Goal: Task Accomplishment & Management: Complete application form

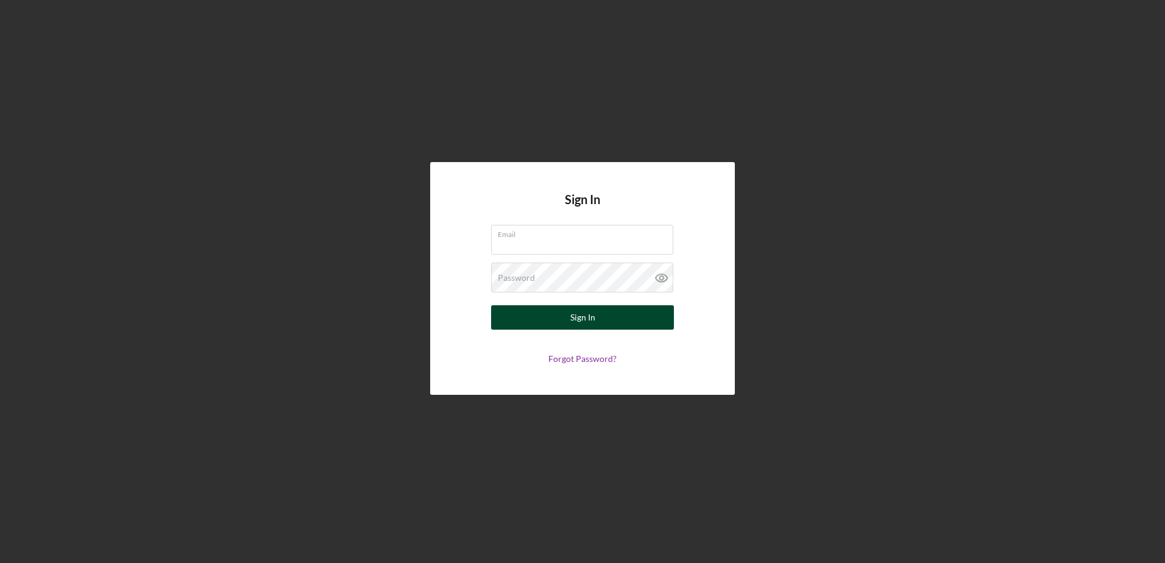
type input "[PERSON_NAME][EMAIL_ADDRESS][PERSON_NAME][DOMAIN_NAME]"
drag, startPoint x: 611, startPoint y: 324, endPoint x: 600, endPoint y: 322, distance: 11.1
click at [600, 322] on button "Sign In" at bounding box center [582, 317] width 183 height 24
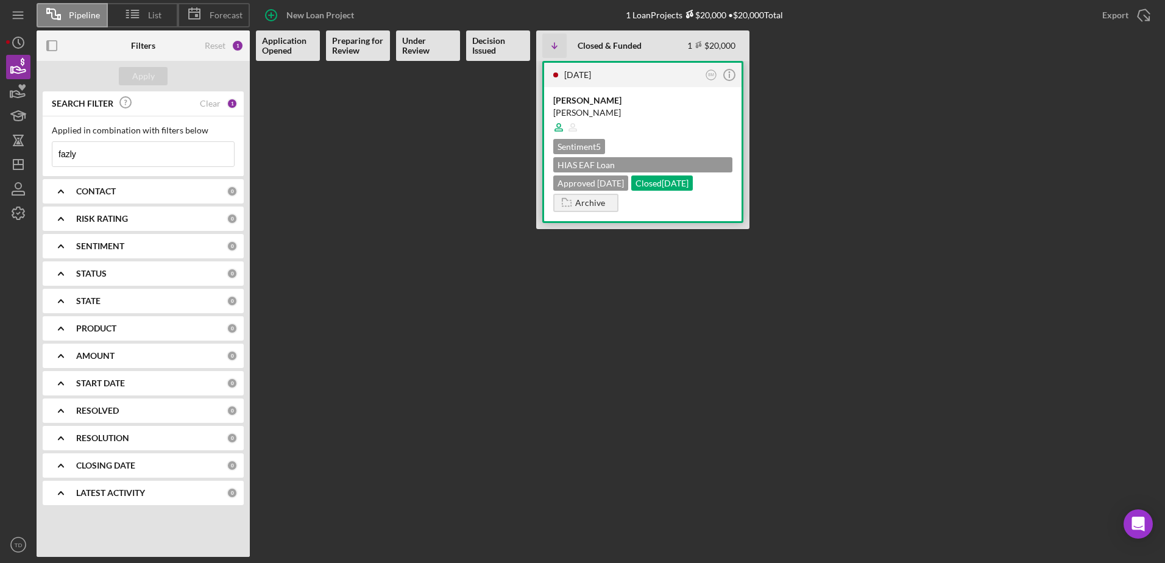
drag, startPoint x: 617, startPoint y: 106, endPoint x: 586, endPoint y: 113, distance: 32.4
click at [586, 113] on div "[PERSON_NAME]" at bounding box center [642, 113] width 179 height 12
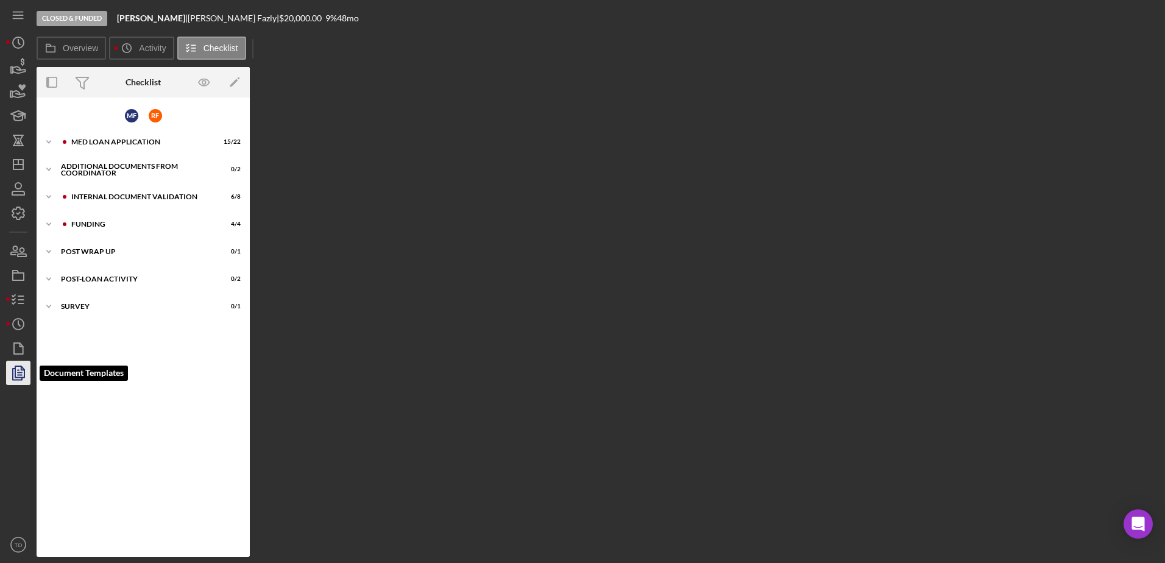
click at [21, 377] on polygon "button" at bounding box center [19, 371] width 9 height 11
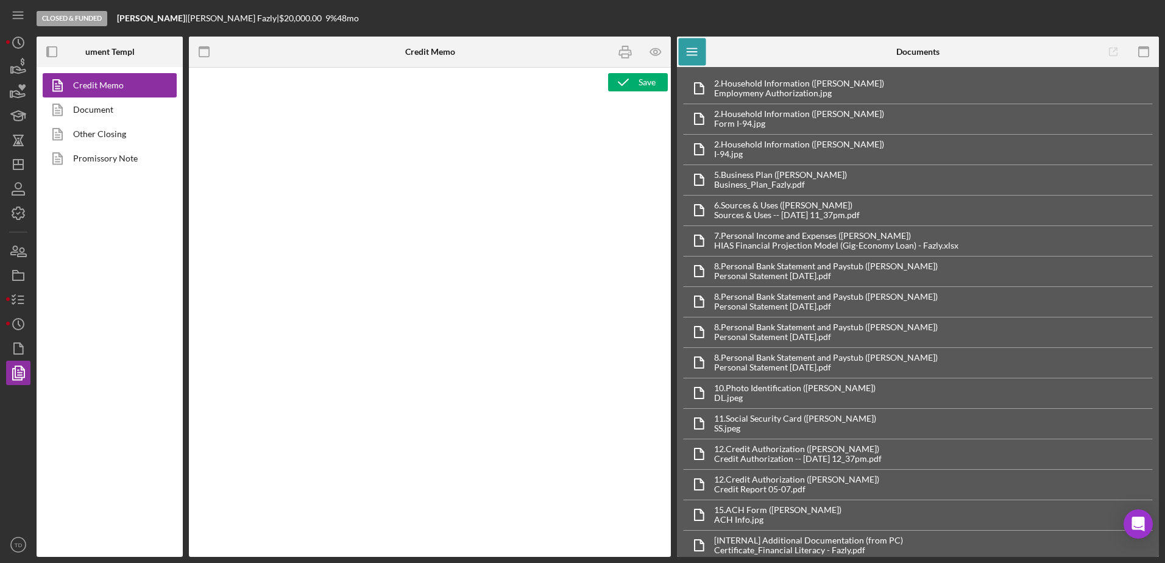
type textarea "<h2><img src="[URL][DOMAIN_NAME]" alt="HIAS Economic Advancement Fund" width="4…"
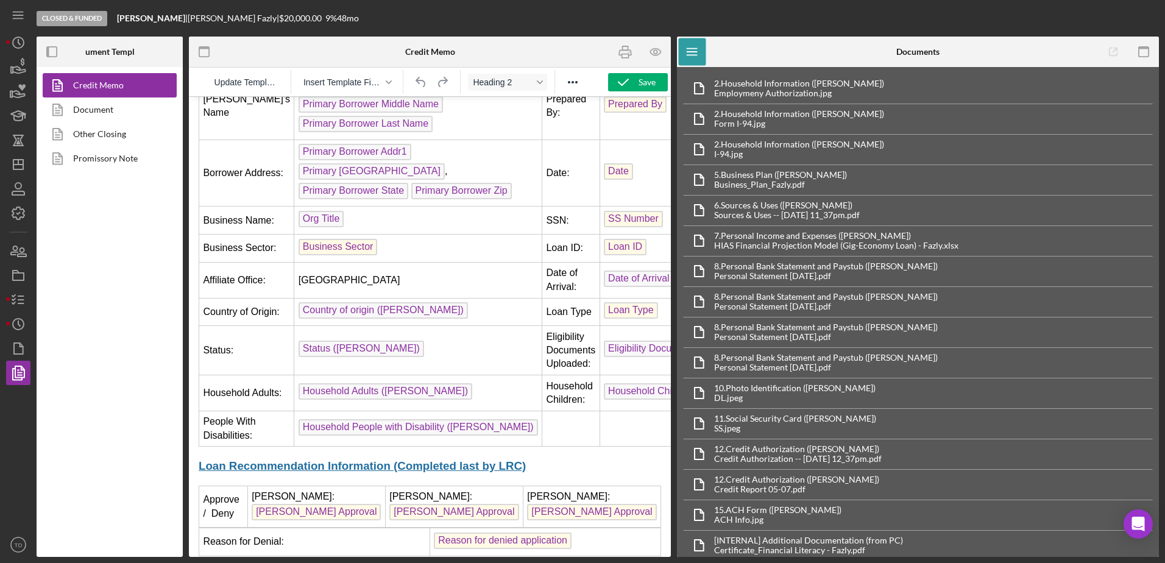
scroll to position [160, 0]
drag, startPoint x: 628, startPoint y: 51, endPoint x: 161, endPoint y: 492, distance: 642.2
click at [623, 59] on icon "button" at bounding box center [625, 51] width 27 height 27
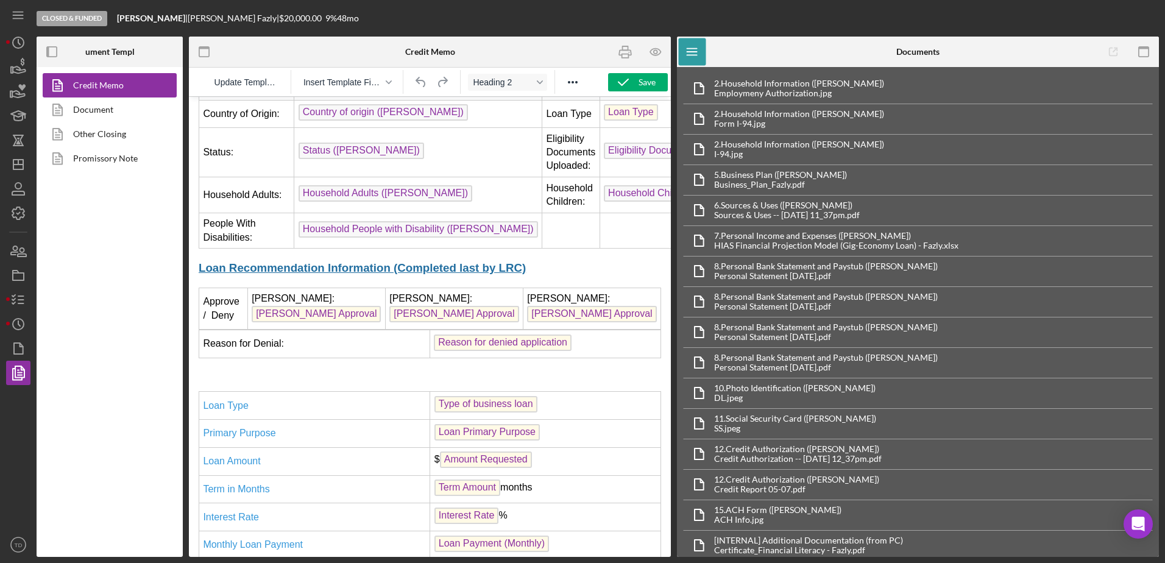
scroll to position [361, 0]
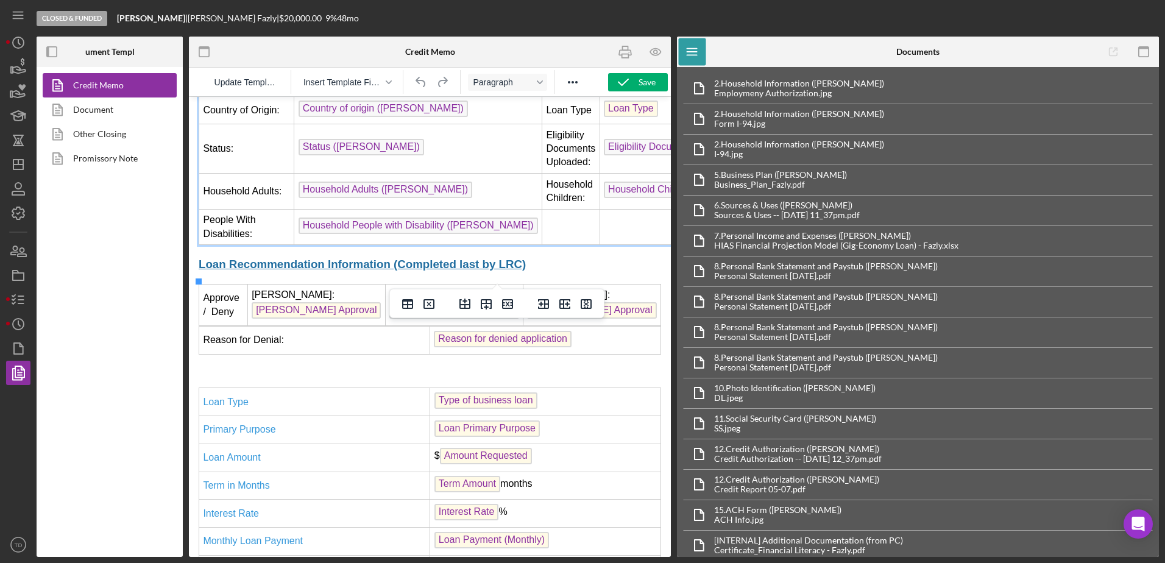
click at [542, 245] on td "Rich Text Area. Press ALT-0 for help." at bounding box center [571, 227] width 58 height 36
drag, startPoint x: 613, startPoint y: 266, endPoint x: 603, endPoint y: 255, distance: 15.1
drag, startPoint x: 414, startPoint y: 154, endPoint x: 375, endPoint y: 82, distance: 81.8
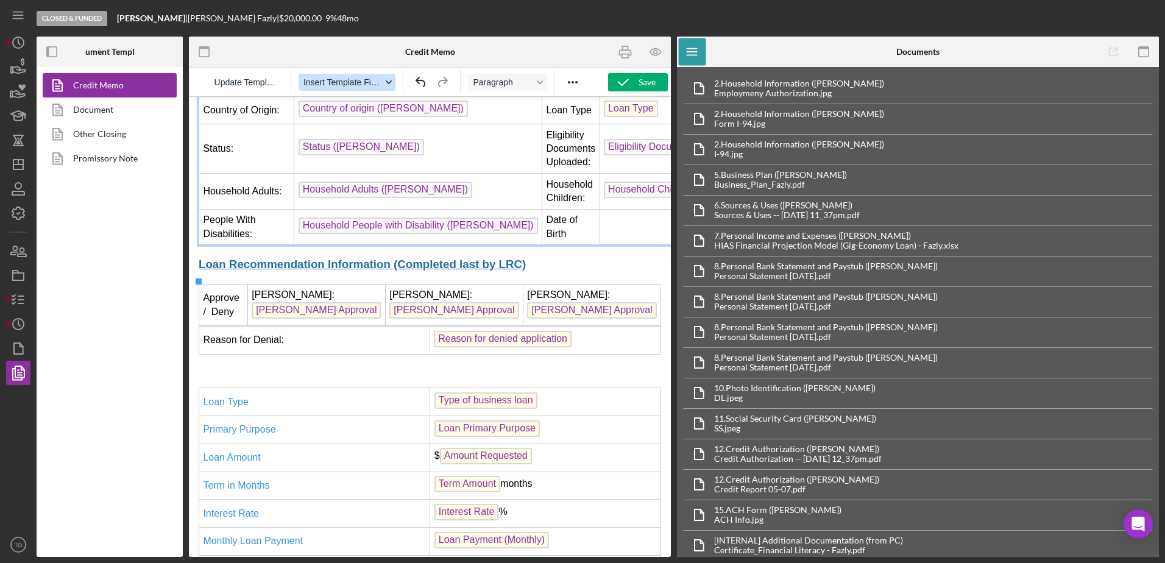
drag, startPoint x: 375, startPoint y: 82, endPoint x: 351, endPoint y: 83, distance: 24.4
click at [351, 83] on span "Insert Template Field" at bounding box center [342, 82] width 78 height 10
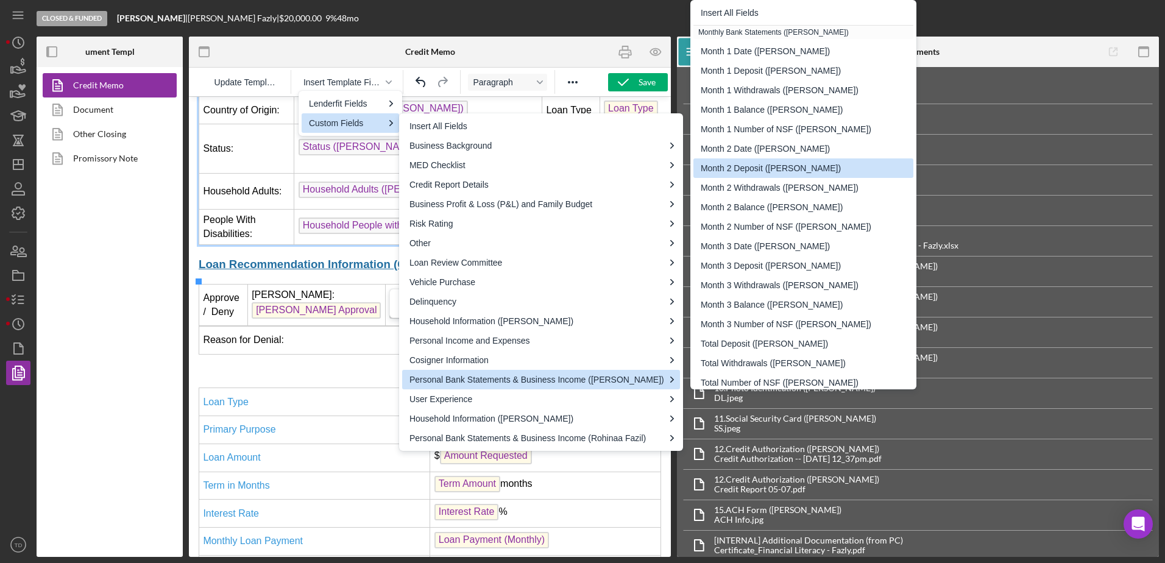
drag, startPoint x: 303, startPoint y: 10, endPoint x: 366, endPoint y: 99, distance: 108.9
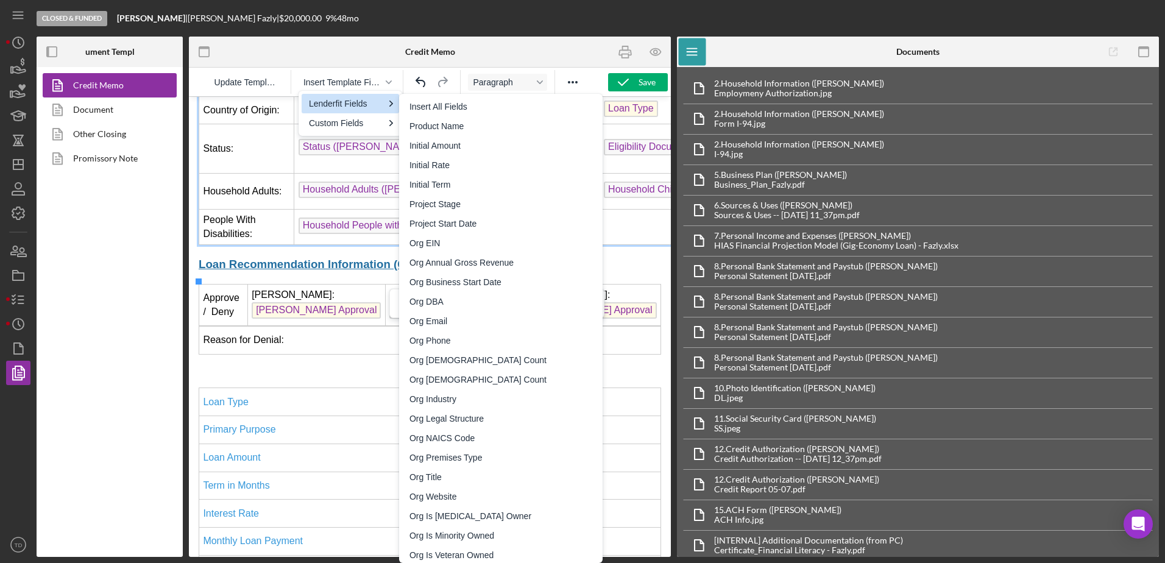
drag, startPoint x: 555, startPoint y: 196, endPoint x: 646, endPoint y: 274, distance: 120.1
drag, startPoint x: 646, startPoint y: 274, endPoint x: 613, endPoint y: 255, distance: 38.8
drag, startPoint x: 613, startPoint y: 255, endPoint x: 314, endPoint y: 288, distance: 301.0
drag, startPoint x: 314, startPoint y: 288, endPoint x: 628, endPoint y: 266, distance: 314.6
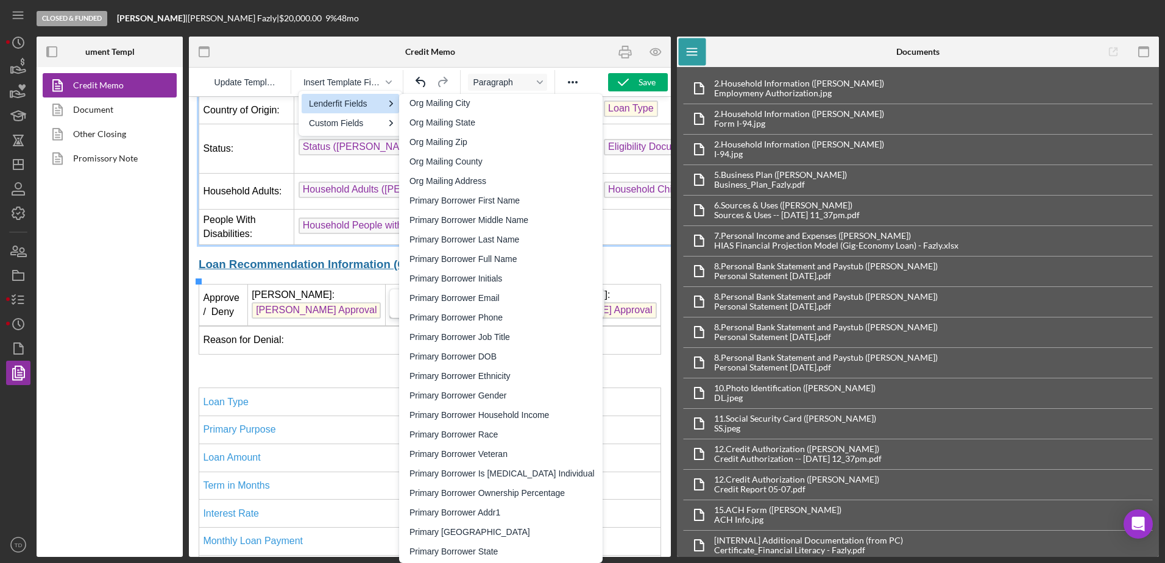
scroll to position [628, 0]
drag, startPoint x: 436, startPoint y: 164, endPoint x: 481, endPoint y: 356, distance: 197.6
drag, startPoint x: 481, startPoint y: 356, endPoint x: 292, endPoint y: 260, distance: 212.3
click at [481, 356] on div "Primary Borrower DOB" at bounding box center [501, 356] width 185 height 15
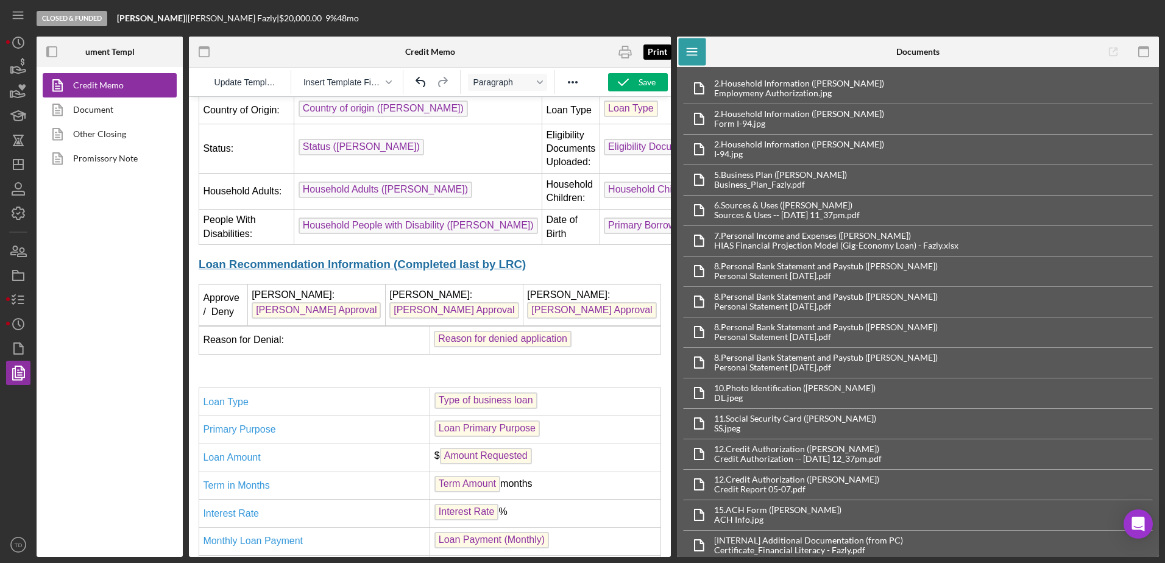
drag, startPoint x: 626, startPoint y: 56, endPoint x: 152, endPoint y: 494, distance: 645.5
click at [619, 42] on icon "button" at bounding box center [625, 51] width 27 height 27
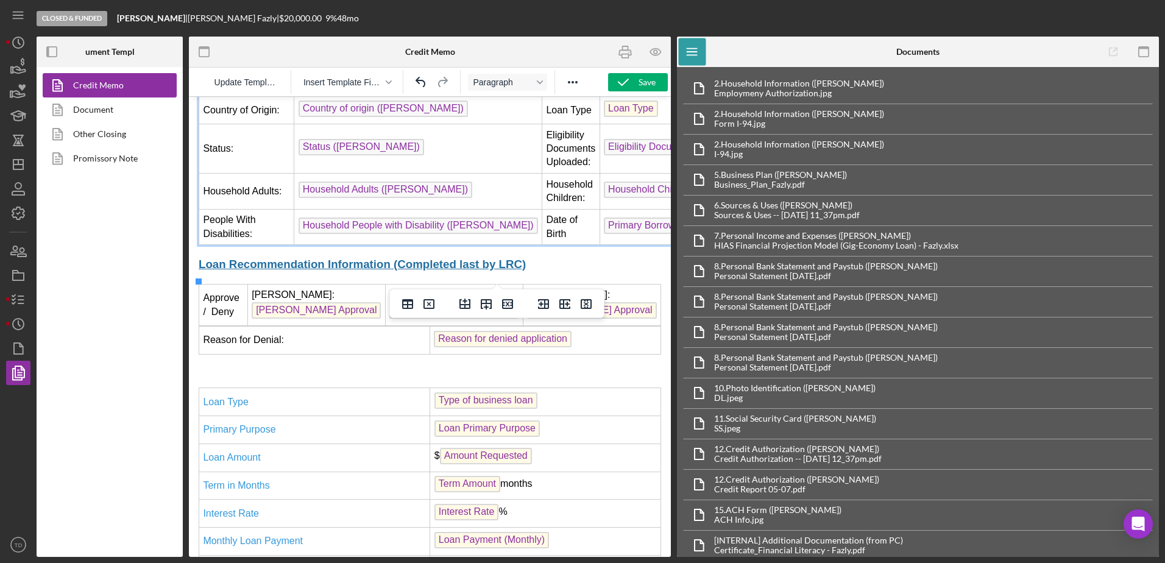
drag, startPoint x: 547, startPoint y: 270, endPoint x: 533, endPoint y: 252, distance: 23.0
drag, startPoint x: 533, startPoint y: 252, endPoint x: 545, endPoint y: 229, distance: 25.6
drag, startPoint x: 545, startPoint y: 229, endPoint x: 529, endPoint y: 250, distance: 26.9
drag, startPoint x: 529, startPoint y: 250, endPoint x: 507, endPoint y: 243, distance: 23.3
click at [507, 243] on td "Household People with Disability ([PERSON_NAME])" at bounding box center [418, 227] width 248 height 36
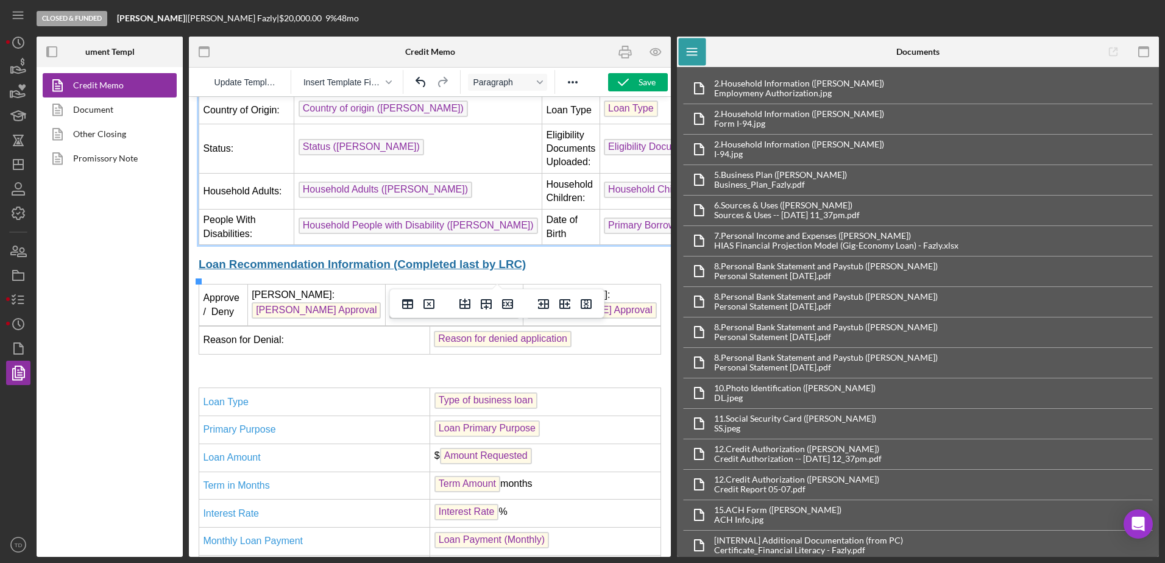
drag, startPoint x: 550, startPoint y: 267, endPoint x: 532, endPoint y: 249, distance: 25.0
drag, startPoint x: 532, startPoint y: 249, endPoint x: 531, endPoint y: 263, distance: 13.4
drag, startPoint x: 531, startPoint y: 263, endPoint x: 543, endPoint y: 257, distance: 13.4
drag, startPoint x: 543, startPoint y: 257, endPoint x: 536, endPoint y: 247, distance: 12.7
click at [542, 245] on td "Date of Birth" at bounding box center [571, 227] width 58 height 36
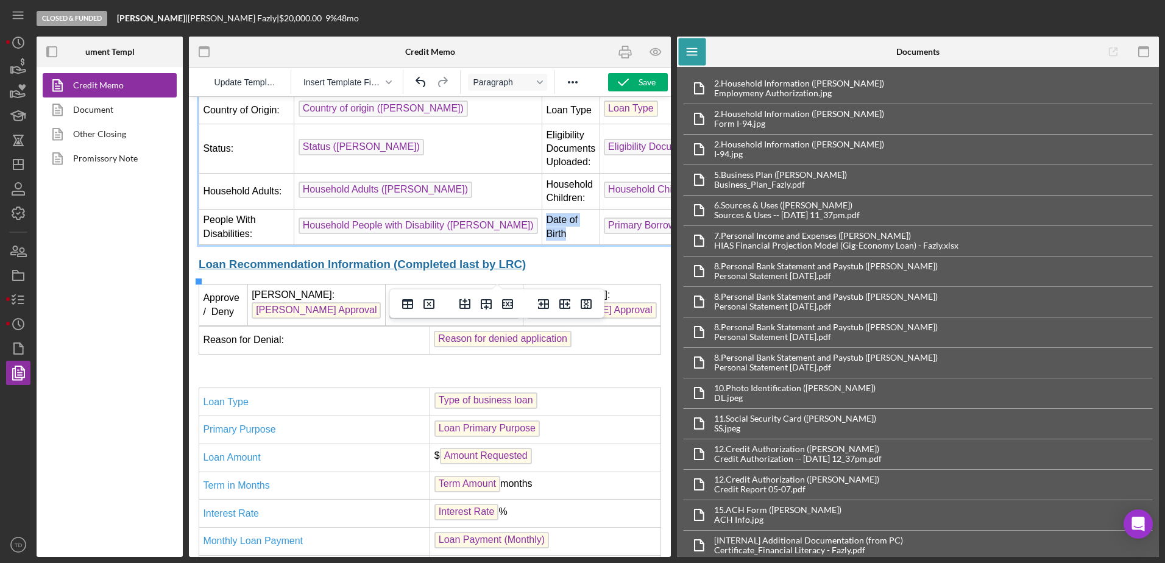
drag, startPoint x: 552, startPoint y: 265, endPoint x: 528, endPoint y: 249, distance: 28.9
click at [542, 245] on td "Date of Birth" at bounding box center [571, 227] width 58 height 36
drag, startPoint x: 620, startPoint y: 266, endPoint x: 608, endPoint y: 250, distance: 20.5
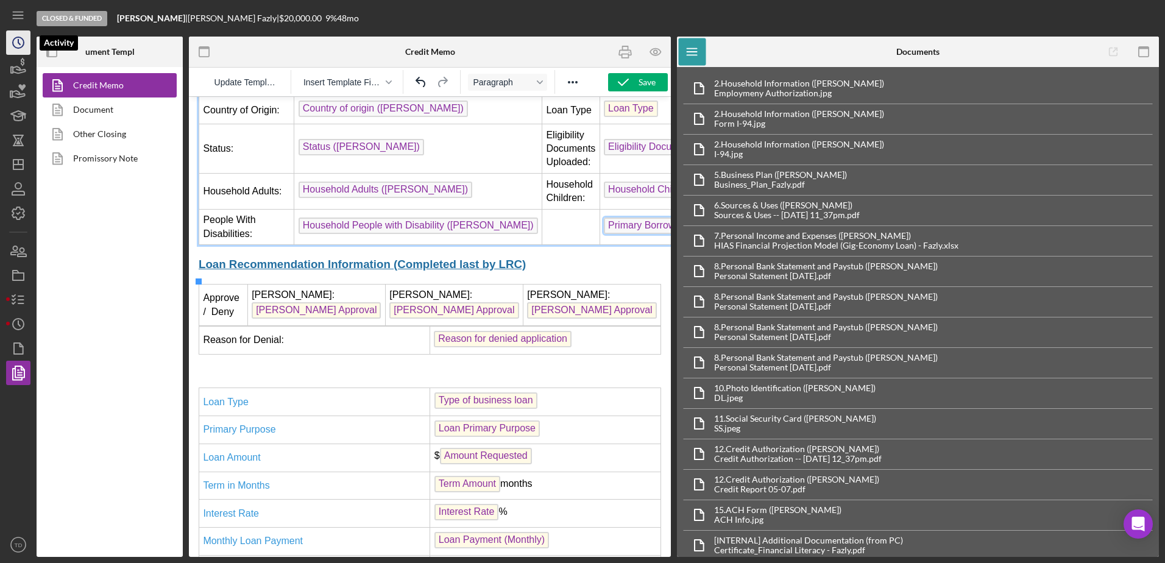
click at [25, 46] on icon "Icon/History" at bounding box center [18, 42] width 30 height 30
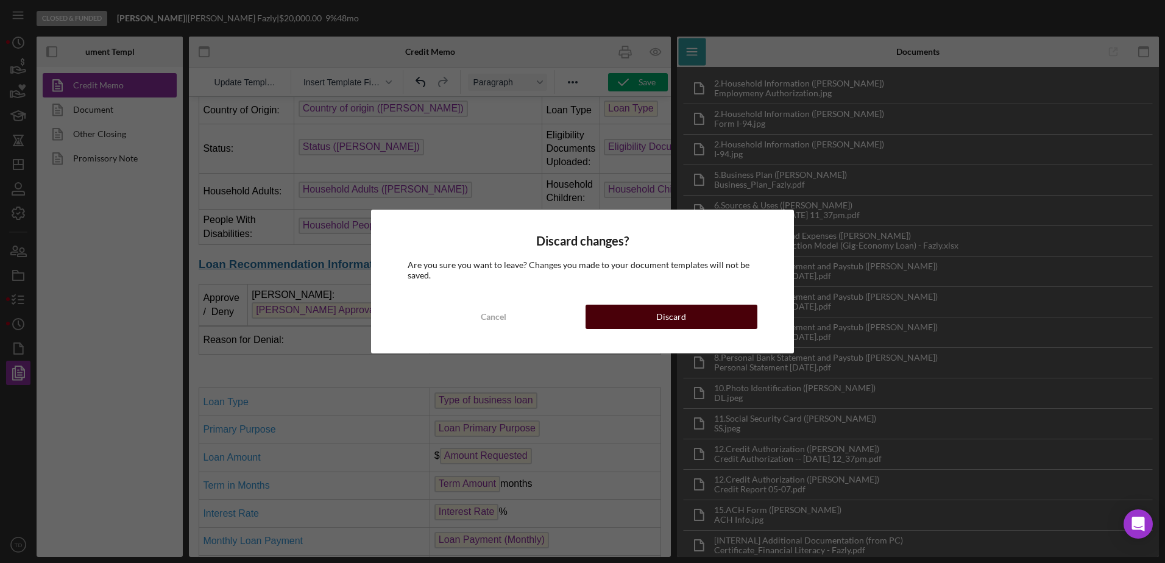
click at [633, 317] on button "Discard" at bounding box center [672, 317] width 172 height 24
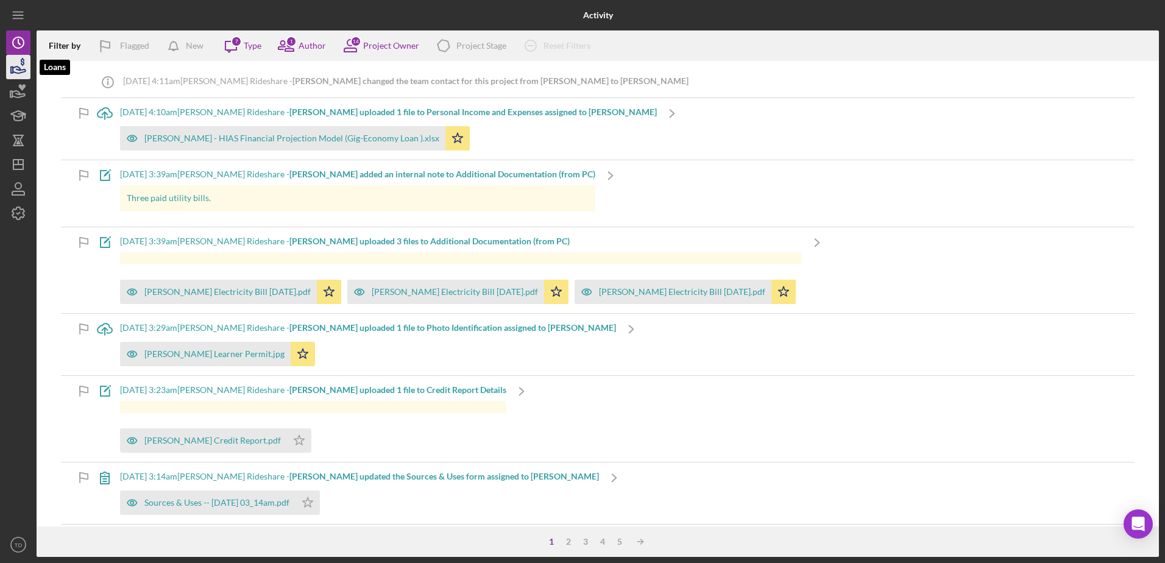
click at [15, 71] on icon "button" at bounding box center [18, 67] width 30 height 30
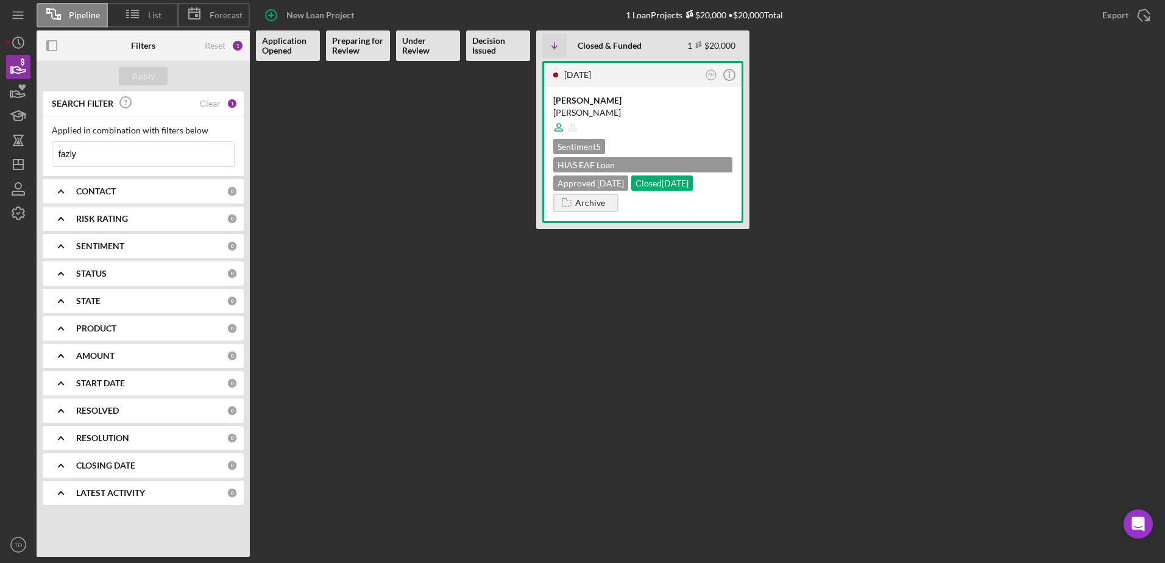
click at [132, 155] on input "fazly" at bounding box center [143, 154] width 182 height 24
click at [85, 198] on div "CONTACT 0" at bounding box center [156, 191] width 161 height 24
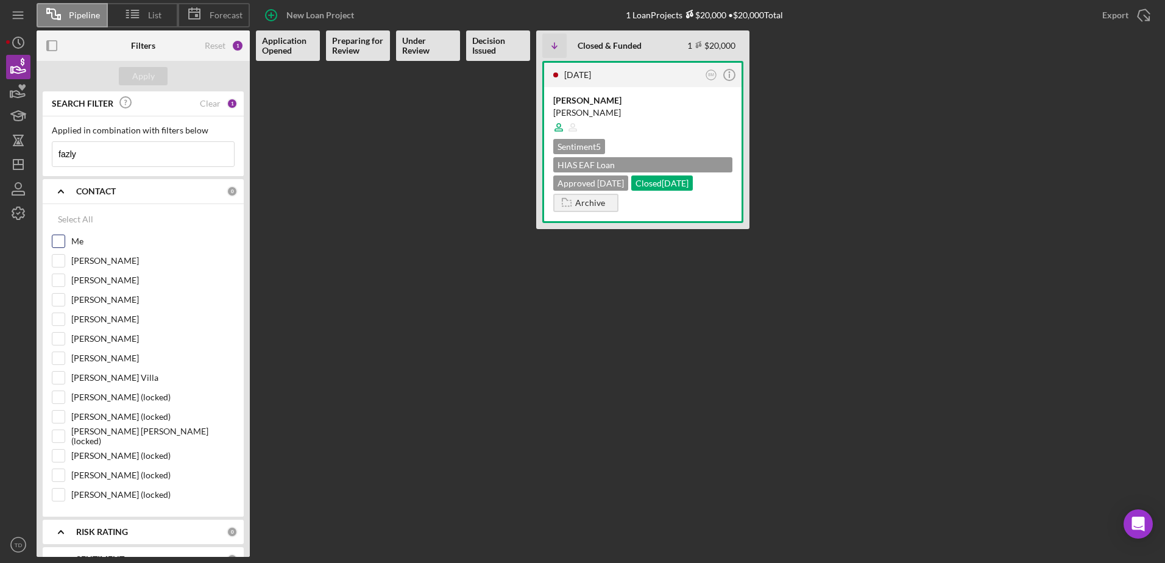
click at [64, 239] on input "Me" at bounding box center [58, 241] width 12 height 12
checkbox input "true"
click at [143, 76] on div "Apply" at bounding box center [143, 76] width 23 height 18
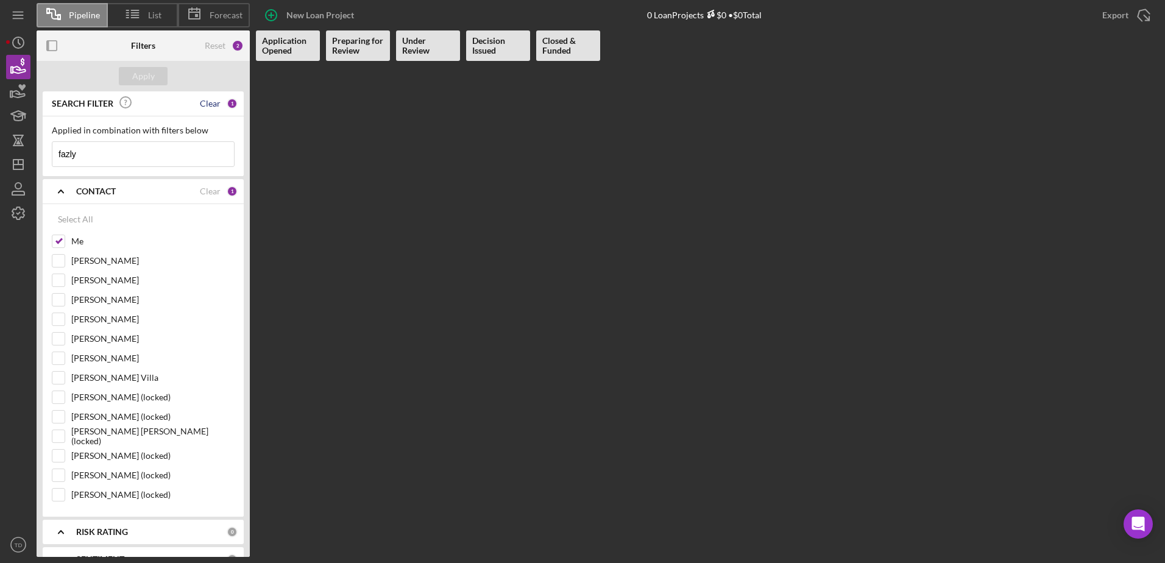
click at [213, 105] on div "Clear" at bounding box center [210, 104] width 21 height 10
click at [210, 188] on div "Clear" at bounding box center [210, 191] width 21 height 10
click at [54, 243] on input "Me" at bounding box center [58, 241] width 12 height 12
checkbox input "true"
click at [136, 85] on div "Apply" at bounding box center [143, 76] width 23 height 18
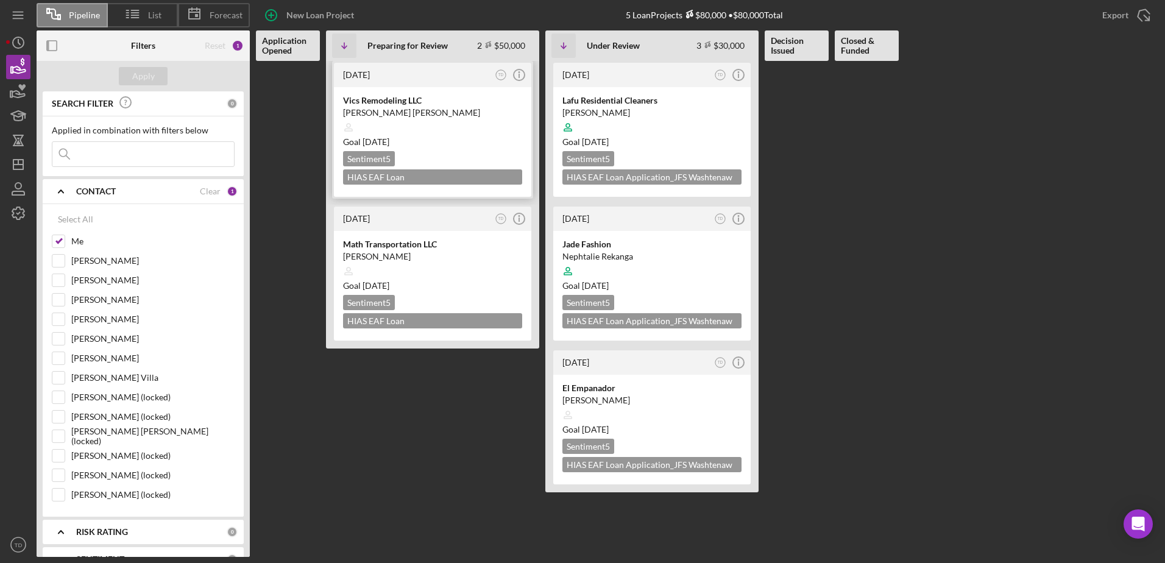
click at [431, 178] on div "HIAS EAF Loan Application_[US_STATE] $25,000" at bounding box center [432, 176] width 179 height 15
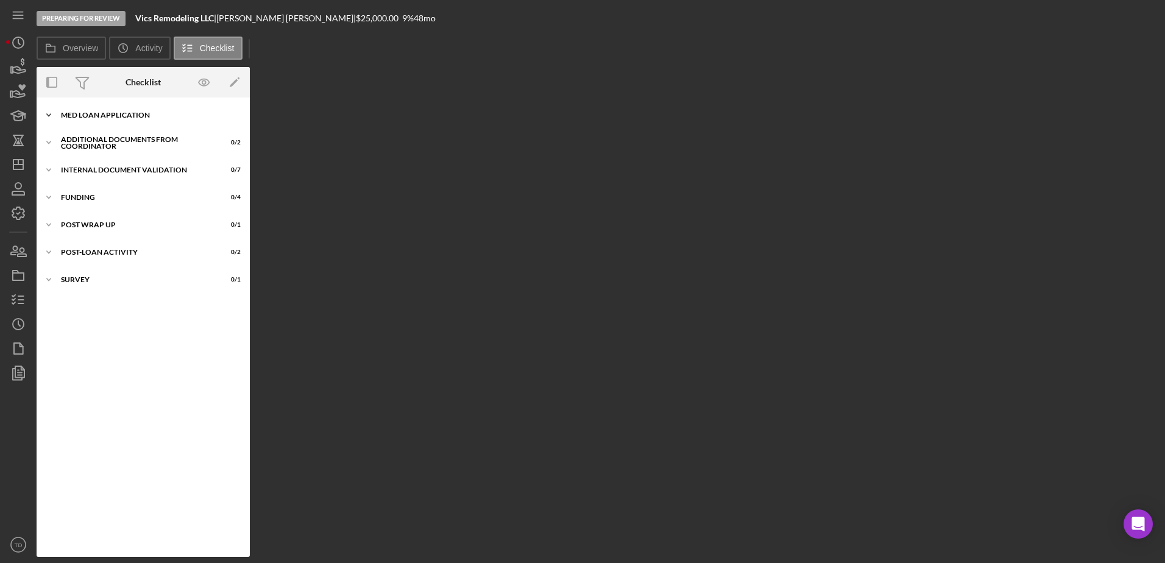
click at [85, 114] on div "MED Loan Application" at bounding box center [148, 115] width 174 height 7
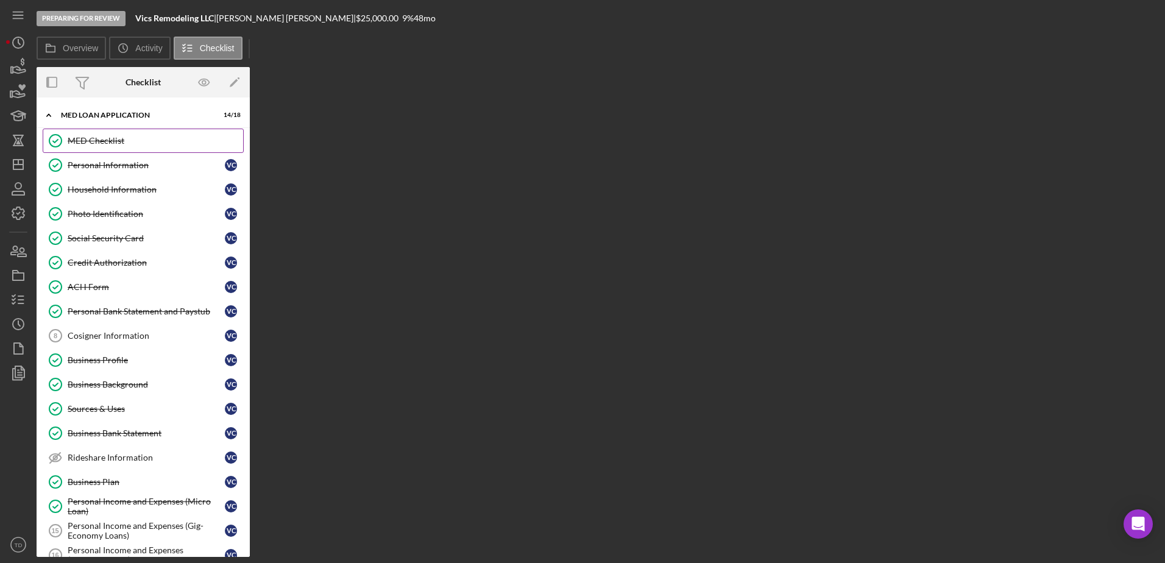
click at [88, 143] on div "MED Checklist" at bounding box center [155, 141] width 175 height 10
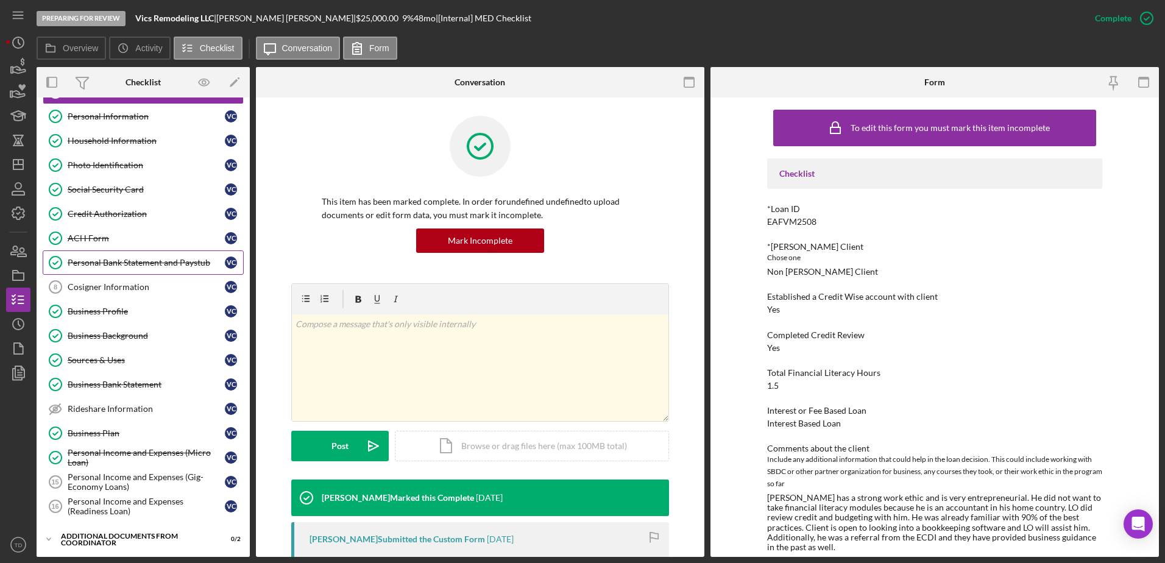
scroll to position [48, 0]
click at [122, 124] on link "Personal Information Personal Information V C" at bounding box center [143, 117] width 201 height 24
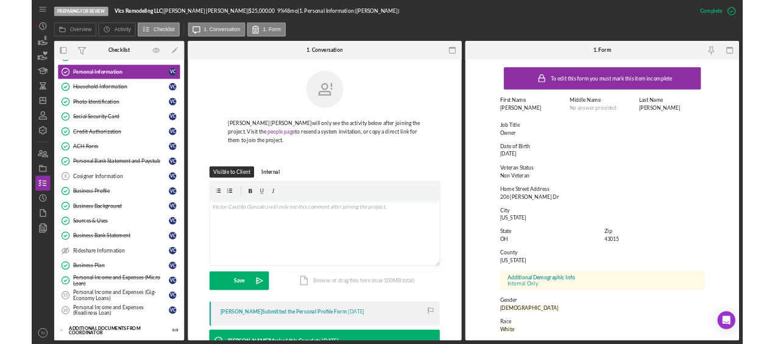
scroll to position [48, 0]
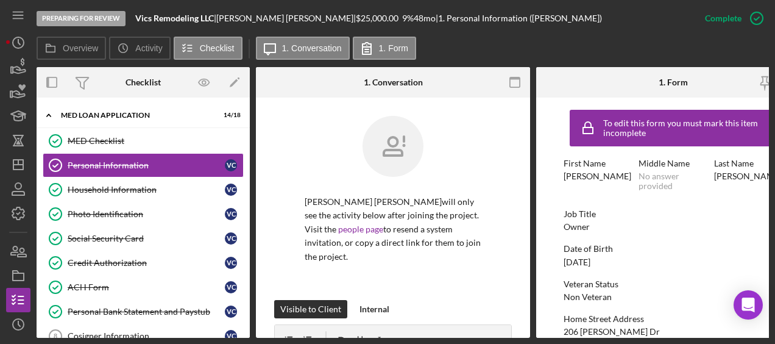
click at [604, 33] on div "Preparing for Review Vics Remodeling LLC | [PERSON_NAME] [PERSON_NAME] | $25,00…" at bounding box center [365, 18] width 656 height 37
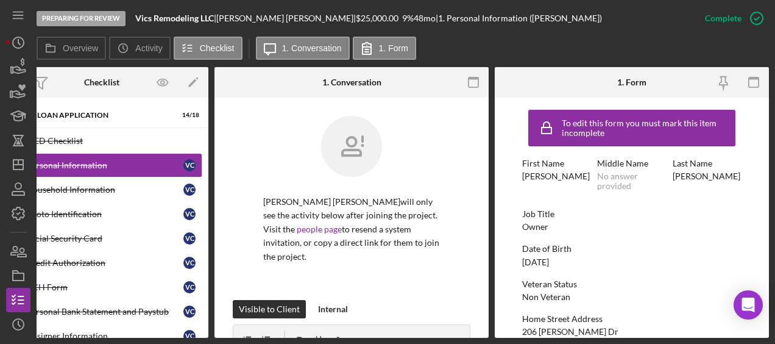
scroll to position [0, 41]
drag, startPoint x: 544, startPoint y: 180, endPoint x: 508, endPoint y: 180, distance: 35.9
click at [508, 180] on form "To edit this form you must mark this item incomplete First Name [PERSON_NAME] M…" at bounding box center [632, 217] width 274 height 240
copy div "[PERSON_NAME]"
drag, startPoint x: 736, startPoint y: 177, endPoint x: 671, endPoint y: 179, distance: 64.6
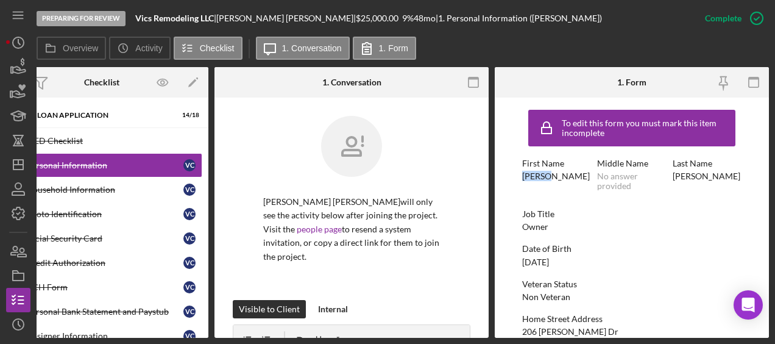
click at [673, 179] on div "Last Name [PERSON_NAME]" at bounding box center [707, 174] width 69 height 32
copy div "[PERSON_NAME]"
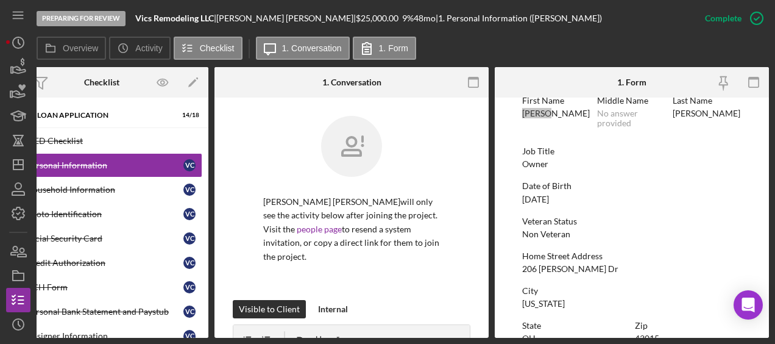
scroll to position [72, 0]
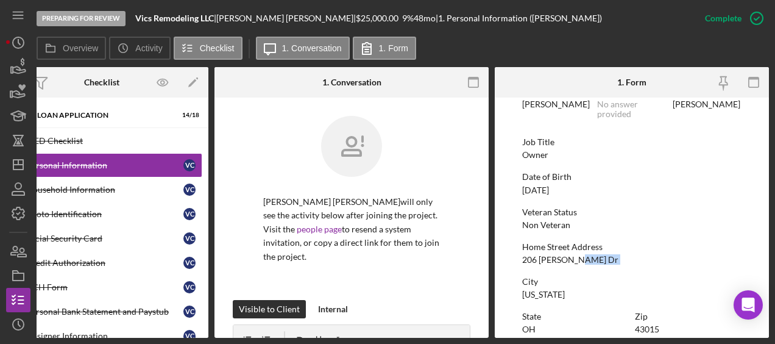
drag, startPoint x: 579, startPoint y: 260, endPoint x: 518, endPoint y: 264, distance: 61.7
click at [518, 264] on form "To edit this form you must mark this item incomplete First Name [PERSON_NAME] M…" at bounding box center [632, 217] width 274 height 240
drag, startPoint x: 520, startPoint y: 261, endPoint x: 577, endPoint y: 259, distance: 56.7
click at [577, 259] on form "To edit this form you must mark this item incomplete First Name [PERSON_NAME] M…" at bounding box center [632, 217] width 274 height 240
copy div "206 [PERSON_NAME] Dr"
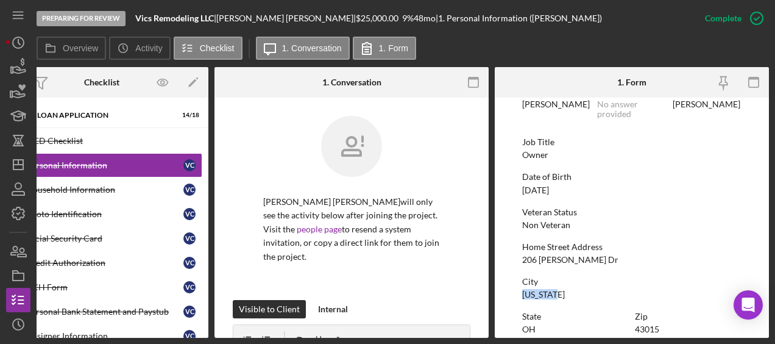
drag, startPoint x: 558, startPoint y: 294, endPoint x: 513, endPoint y: 297, distance: 45.2
click at [513, 297] on form "To edit this form you must mark this item incomplete First Name [PERSON_NAME] M…" at bounding box center [632, 217] width 274 height 240
copy div "[US_STATE]"
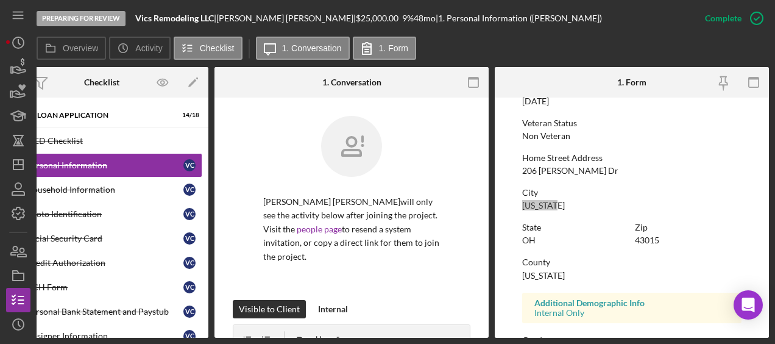
scroll to position [162, 0]
click at [663, 246] on div "State [US_STATE] Zip 43015" at bounding box center [631, 238] width 219 height 35
drag, startPoint x: 663, startPoint y: 241, endPoint x: 634, endPoint y: 249, distance: 30.3
click at [634, 249] on div "State [US_STATE] Zip 43015" at bounding box center [631, 238] width 219 height 35
copy div "43015"
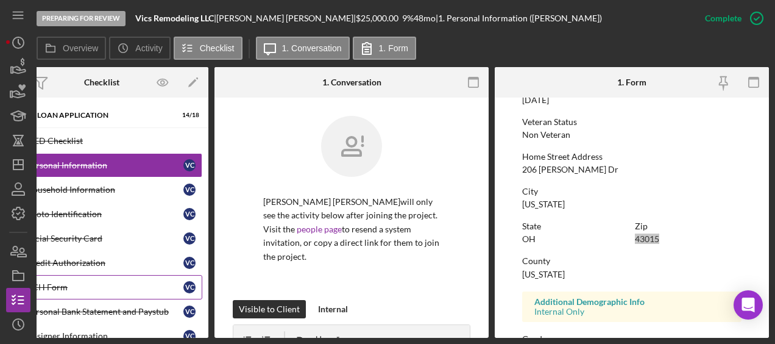
scroll to position [0, 0]
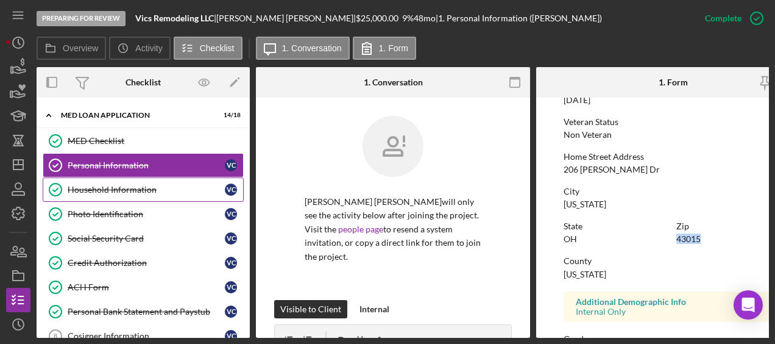
click at [113, 195] on link "Household Information Household Information V C" at bounding box center [143, 189] width 201 height 24
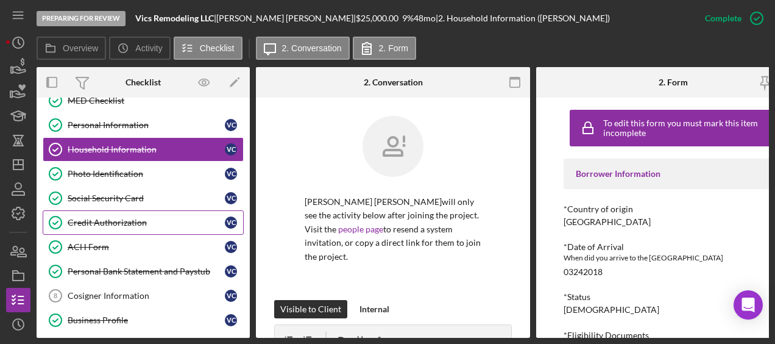
scroll to position [39, 0]
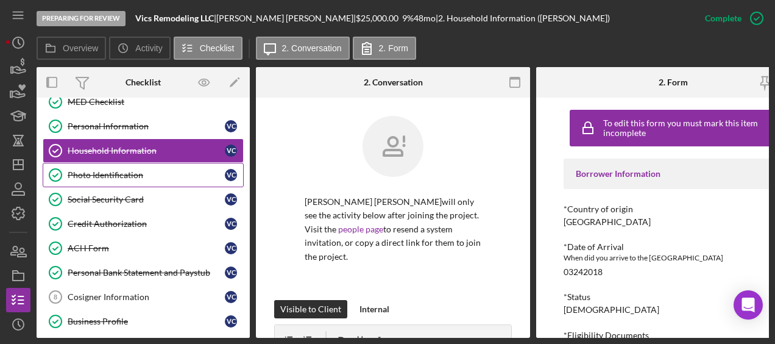
click at [125, 171] on div "Photo Identification" at bounding box center [146, 175] width 157 height 10
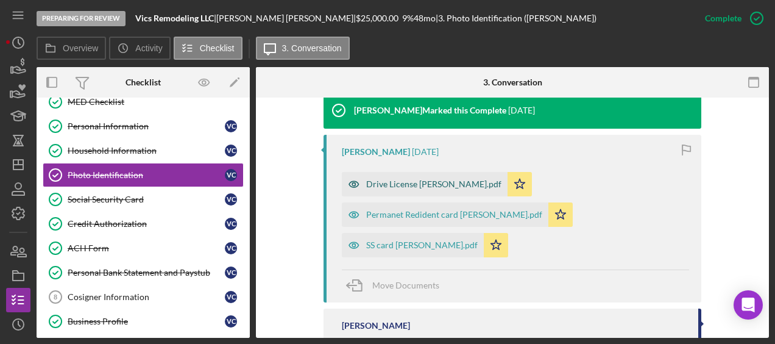
click at [425, 178] on div "Drive License [PERSON_NAME].pdf" at bounding box center [425, 184] width 166 height 24
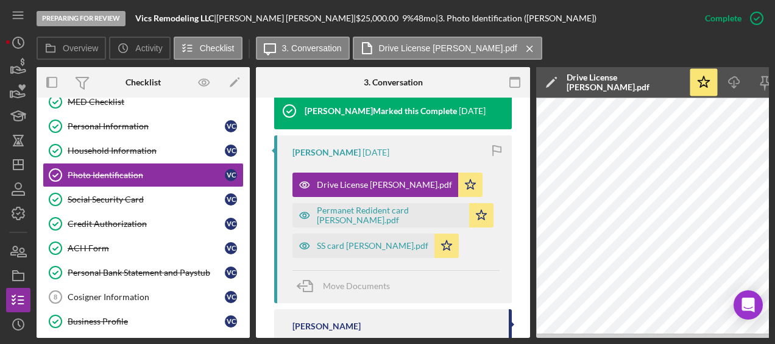
scroll to position [0, 133]
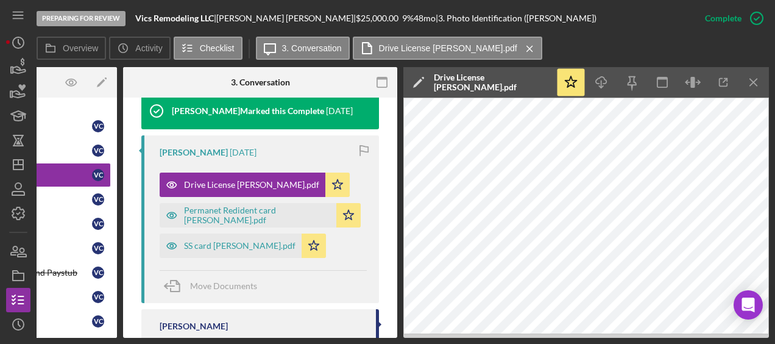
click at [260, 228] on div "SS card [PERSON_NAME].pdf Icon/Star" at bounding box center [246, 242] width 172 height 30
click at [259, 221] on div "Permanet Redident card [PERSON_NAME].pdf" at bounding box center [257, 214] width 146 height 19
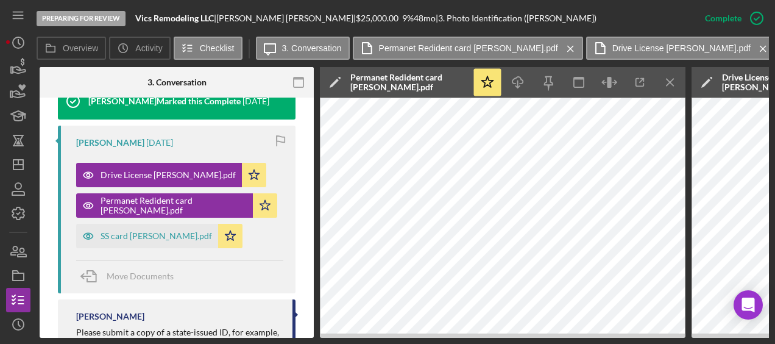
scroll to position [439, 0]
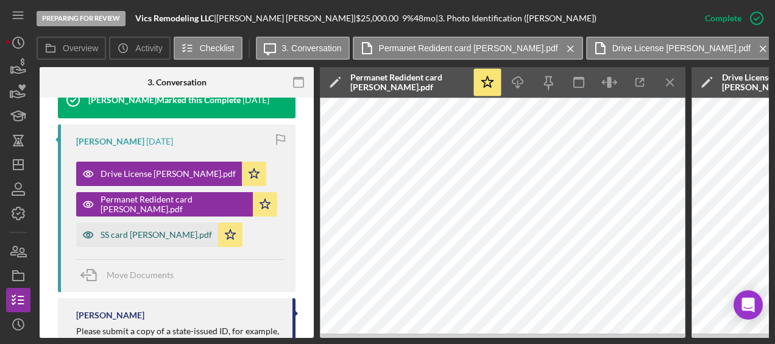
click at [135, 238] on div "SS card [PERSON_NAME].pdf" at bounding box center [157, 235] width 112 height 10
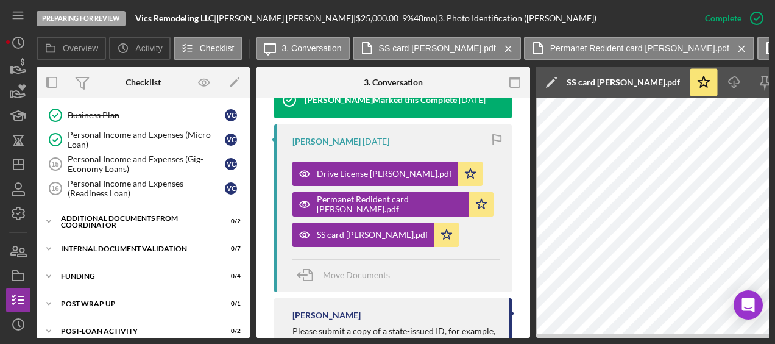
scroll to position [359, 0]
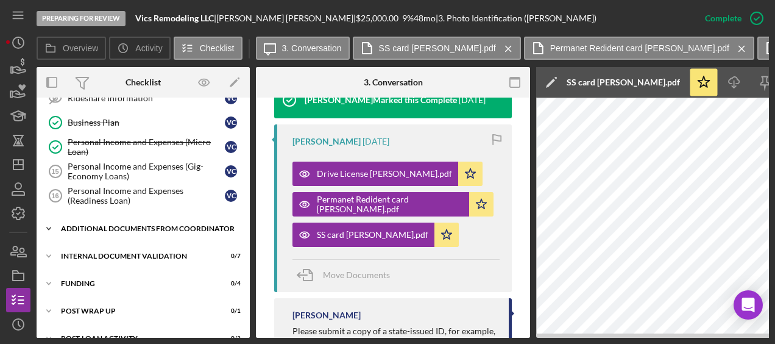
click at [130, 225] on div "Additional Documents from Coordinator" at bounding box center [148, 228] width 174 height 7
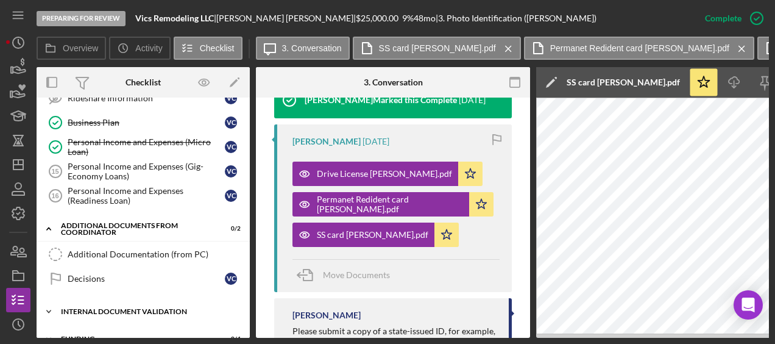
click at [154, 299] on div "Icon/Expander Internal Document Validation 0 / 7" at bounding box center [143, 311] width 213 height 24
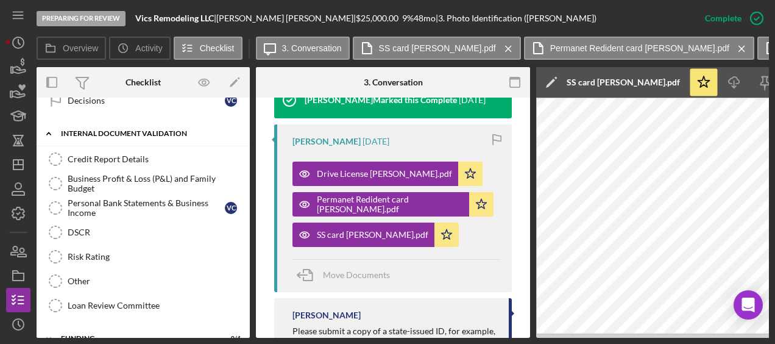
scroll to position [539, 0]
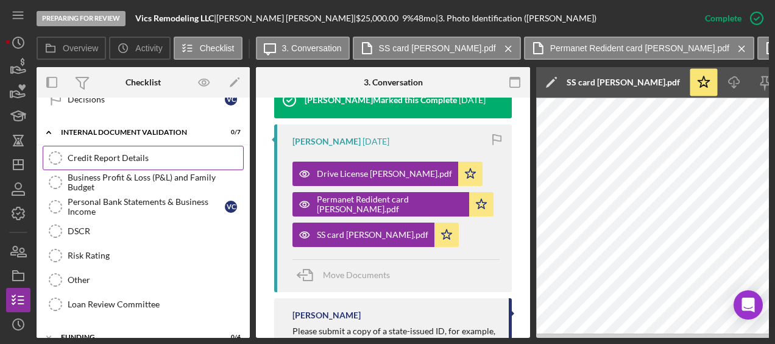
click at [126, 153] on div "Credit Report Details" at bounding box center [155, 158] width 175 height 10
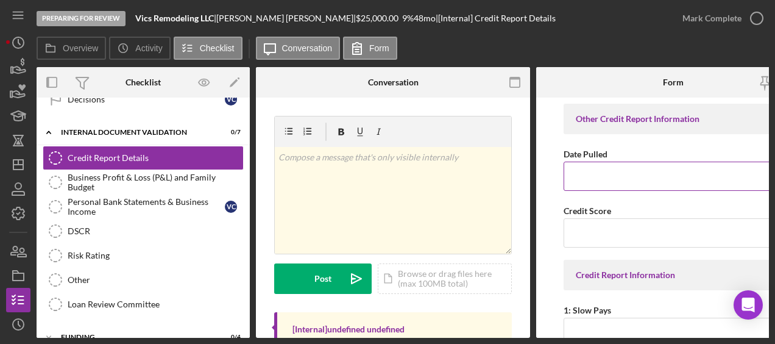
click at [620, 180] on input "Date Pulled" at bounding box center [673, 175] width 219 height 29
type input "[DATE]"
click at [590, 233] on input "Credit Score" at bounding box center [673, 232] width 219 height 29
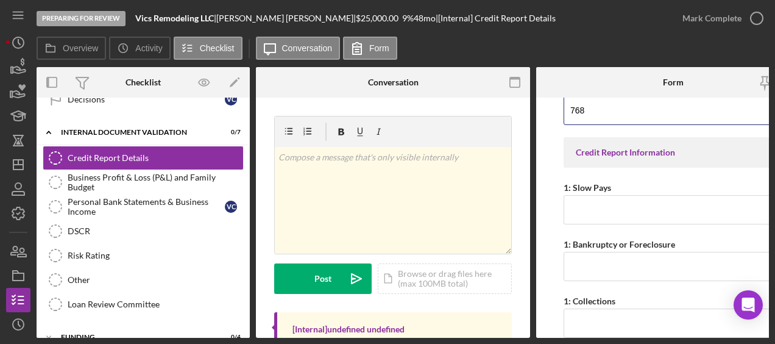
scroll to position [125, 0]
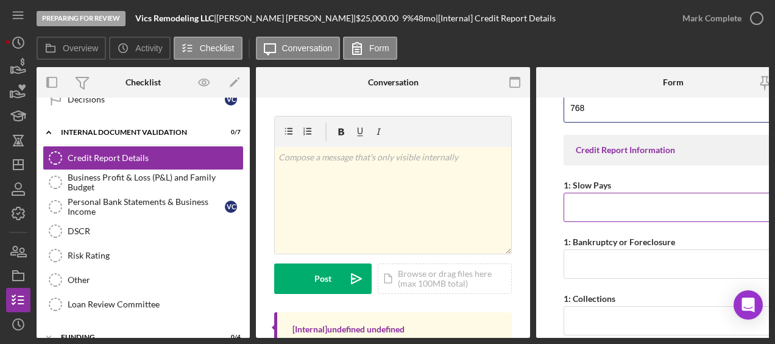
type input "768"
click at [658, 202] on input "1: Slow Pays" at bounding box center [673, 207] width 219 height 29
type input "0"
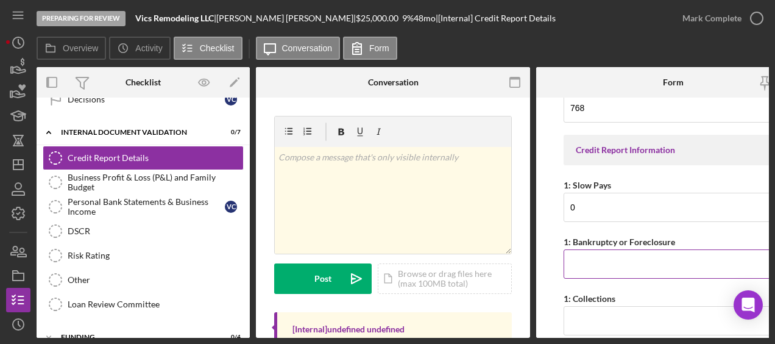
click at [624, 267] on input "1: Bankruptcy or Foreclosure" at bounding box center [673, 263] width 219 height 29
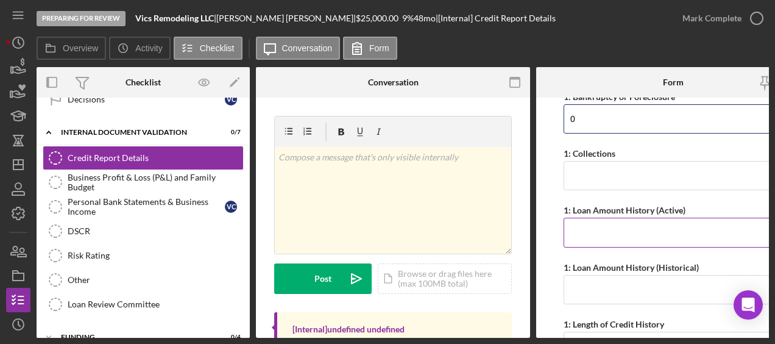
scroll to position [271, 0]
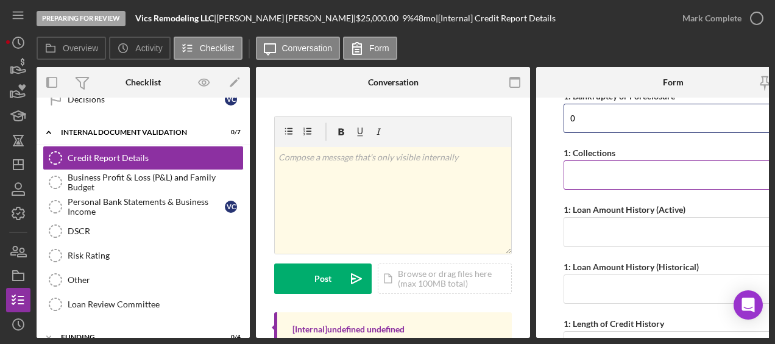
type input "0"
click at [603, 177] on input "1: Collections" at bounding box center [673, 174] width 219 height 29
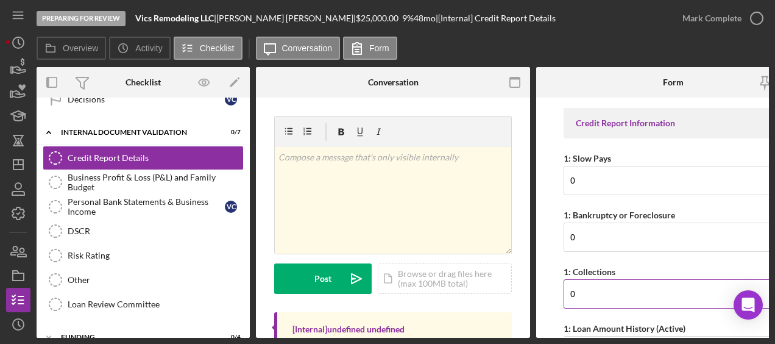
scroll to position [132, 0]
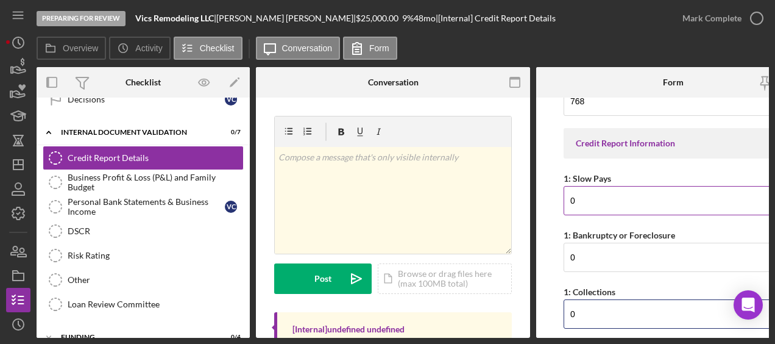
type input "0"
click at [592, 191] on input "0" at bounding box center [673, 200] width 219 height 29
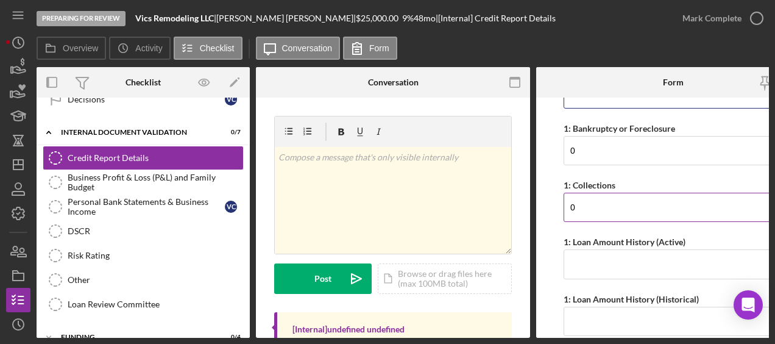
scroll to position [283, 0]
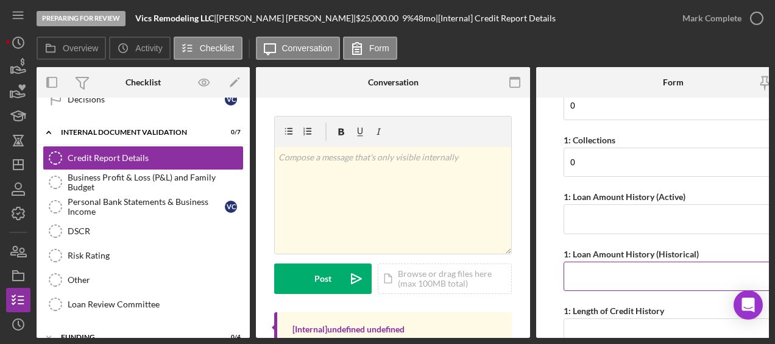
type input "2"
drag, startPoint x: 609, startPoint y: 285, endPoint x: 590, endPoint y: 283, distance: 19.0
click at [590, 283] on input "1: Loan Amount History (Historical)" at bounding box center [673, 275] width 219 height 29
type input "$129,641"
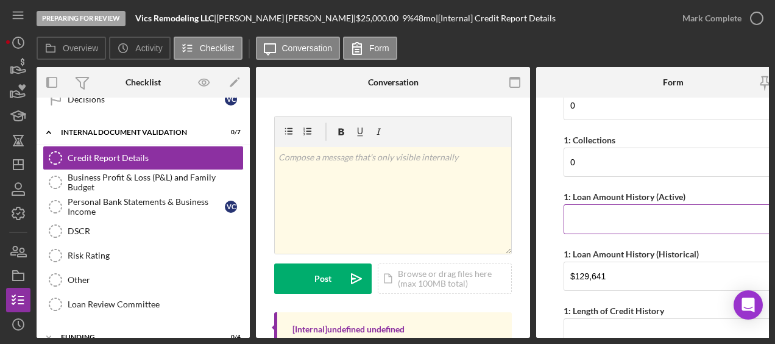
click at [600, 224] on input "1: Loan Amount History (Active)" at bounding box center [673, 218] width 219 height 29
type input "$145,421"
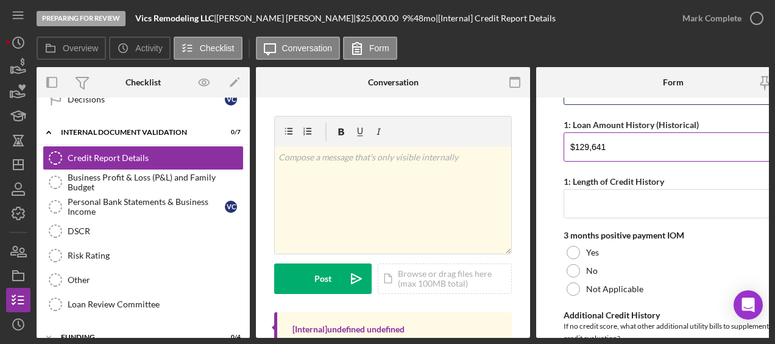
scroll to position [412, 0]
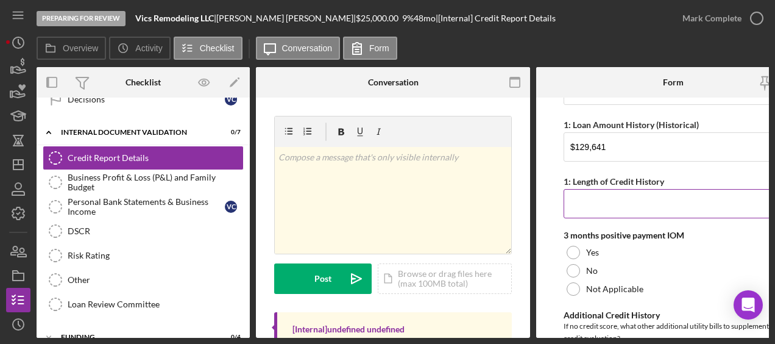
click at [593, 206] on input "1: Length of Credit History" at bounding box center [673, 203] width 219 height 29
click at [646, 194] on input "Since 11/10?" at bounding box center [673, 203] width 219 height 29
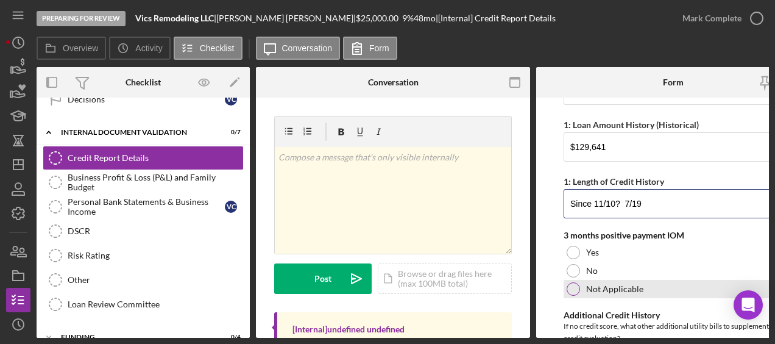
type input "Since 11/10? 7/19"
click at [580, 289] on div "Not Applicable" at bounding box center [673, 289] width 219 height 18
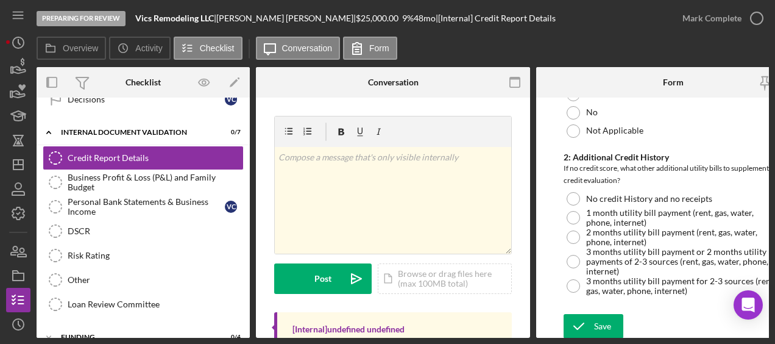
scroll to position [74, 0]
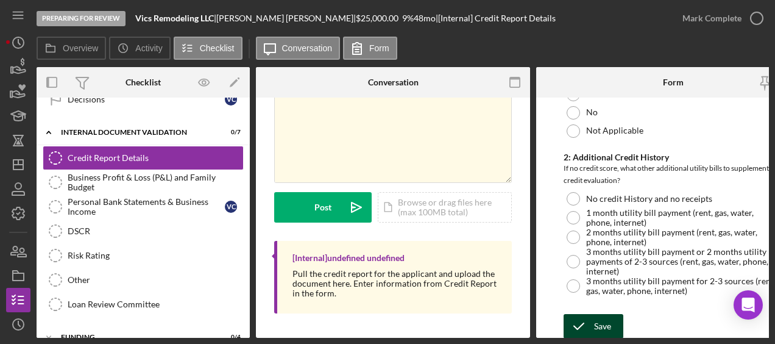
click at [595, 316] on div "Save" at bounding box center [602, 326] width 17 height 24
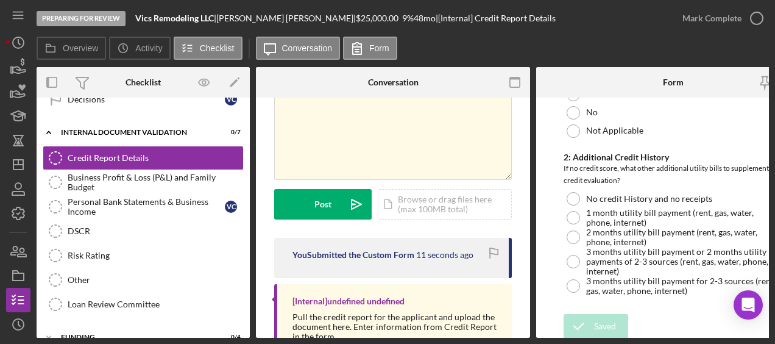
click at [441, 255] on time "11 seconds ago" at bounding box center [444, 255] width 57 height 10
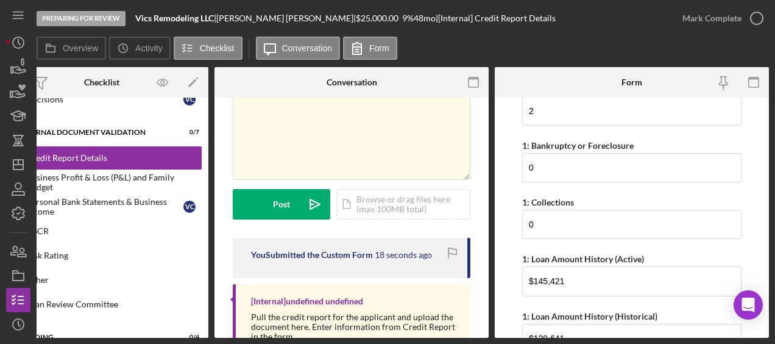
scroll to position [255, 0]
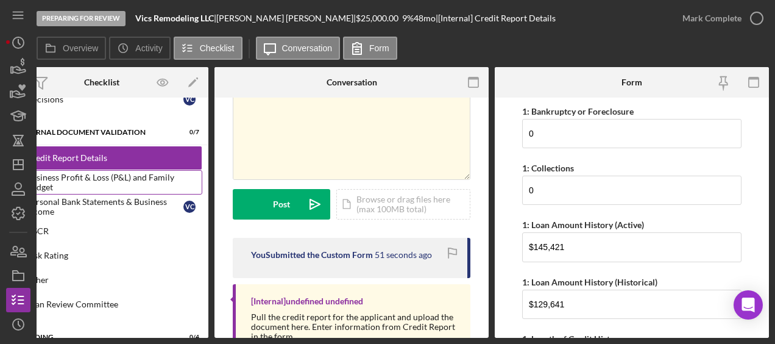
click at [120, 172] on div "Business Profit & Loss (P&L) and Family Budget" at bounding box center [113, 181] width 175 height 19
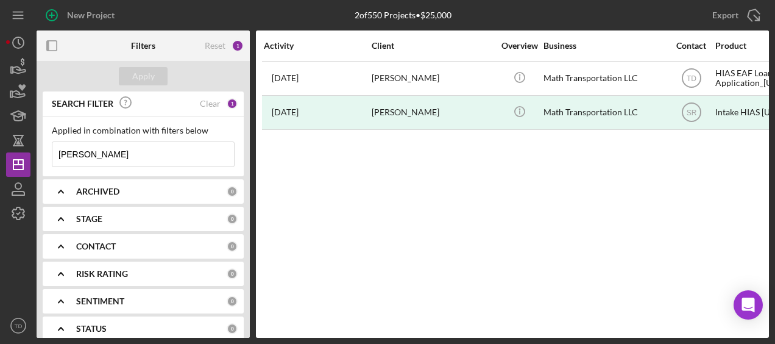
click at [134, 157] on input "[PERSON_NAME]" at bounding box center [143, 154] width 182 height 24
type input "h"
click at [86, 169] on div "Applied in combination with filters below jh\ Icon/Menu Close" at bounding box center [143, 146] width 201 height 60
click at [83, 142] on input "jh\" at bounding box center [143, 154] width 182 height 24
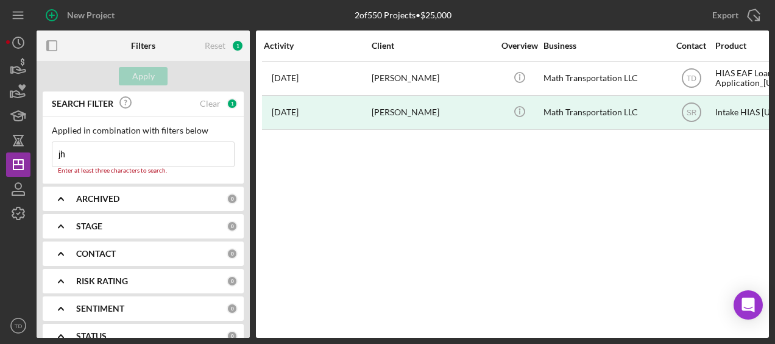
type input "jhonathan"
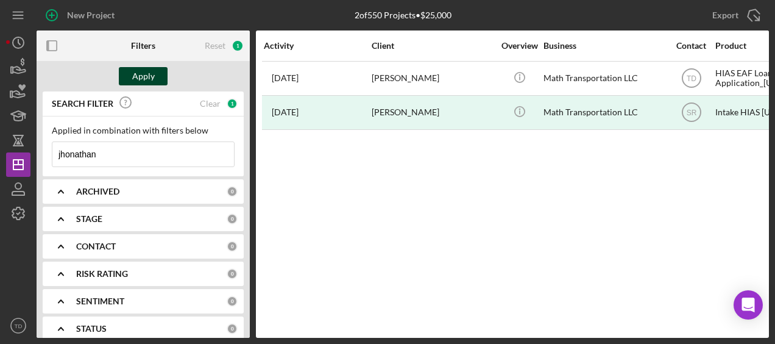
click at [147, 79] on div "Apply" at bounding box center [143, 76] width 23 height 18
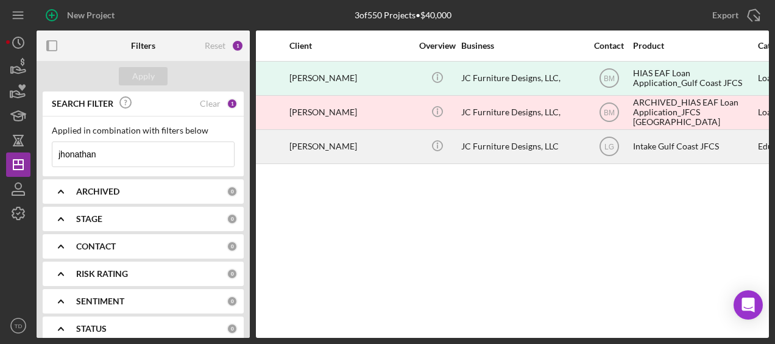
scroll to position [0, 80]
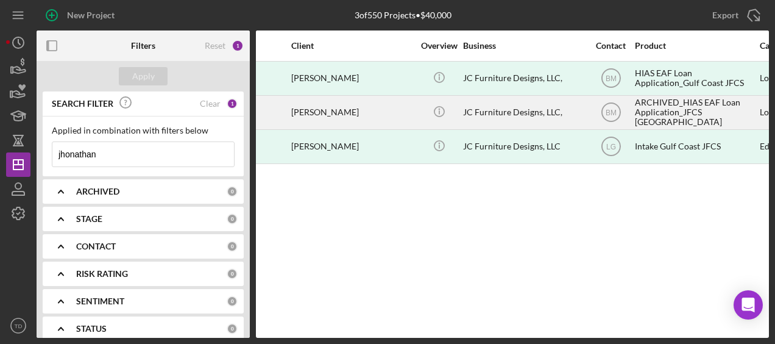
click at [358, 100] on div "Jhonathan Cardona" at bounding box center [352, 112] width 122 height 32
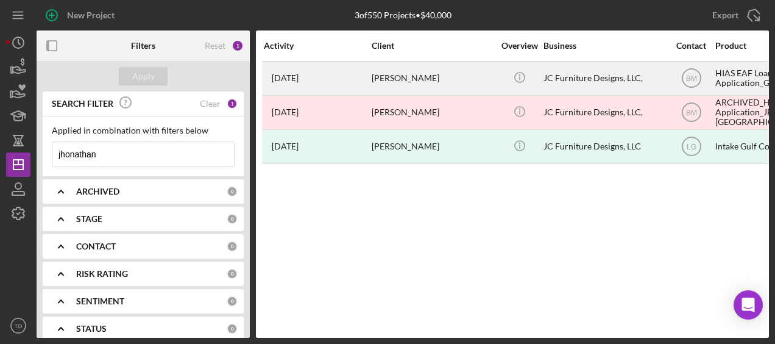
click at [404, 78] on div "Jhonathan Narvaez" at bounding box center [433, 78] width 122 height 32
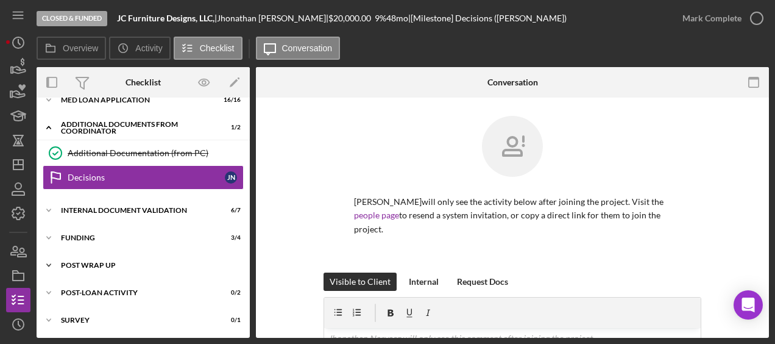
scroll to position [15, 0]
click at [94, 222] on div "Icon/Expander MED Loan Application 16 / 16 Icon/Expander Additional Documents f…" at bounding box center [143, 211] width 213 height 244
click at [95, 214] on div "Icon/Expander Internal Document Validation 6 / 7" at bounding box center [143, 211] width 213 height 24
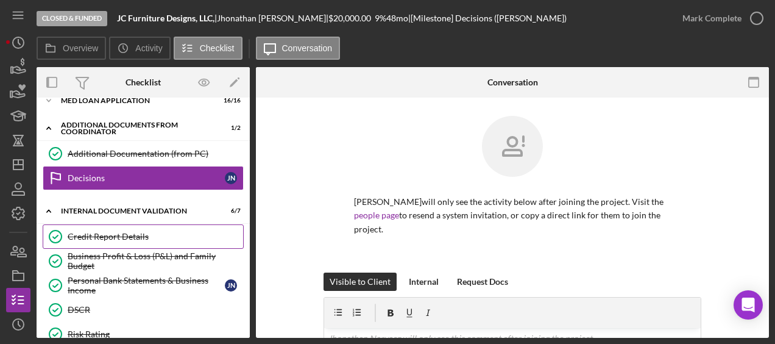
click at [95, 233] on div "Credit Report Details" at bounding box center [155, 237] width 175 height 10
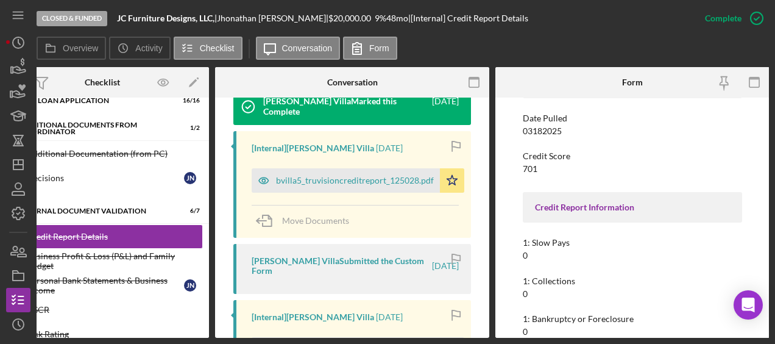
scroll to position [418, 0]
drag, startPoint x: 373, startPoint y: 168, endPoint x: 238, endPoint y: 178, distance: 135.0
click at [238, 178] on div "[Internal] Brenda Montecinos Villa 4 months ago bvilla5_truvisioncreditreport_1…" at bounding box center [352, 185] width 238 height 107
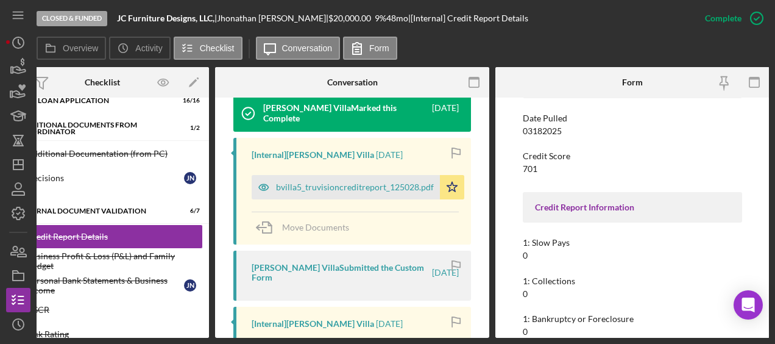
scroll to position [376, 0]
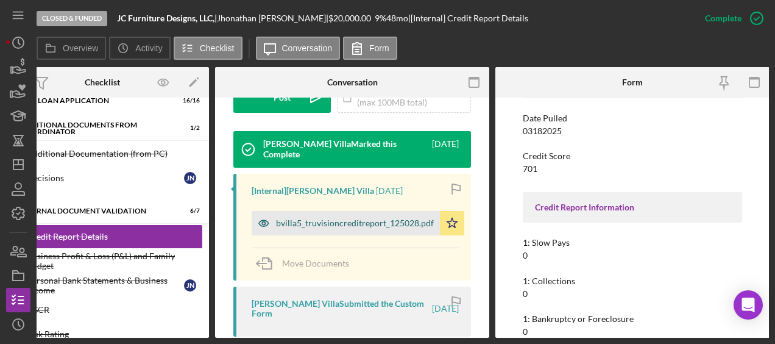
drag, startPoint x: 283, startPoint y: 198, endPoint x: 269, endPoint y: 201, distance: 13.7
click at [269, 211] on icon "button" at bounding box center [264, 223] width 24 height 24
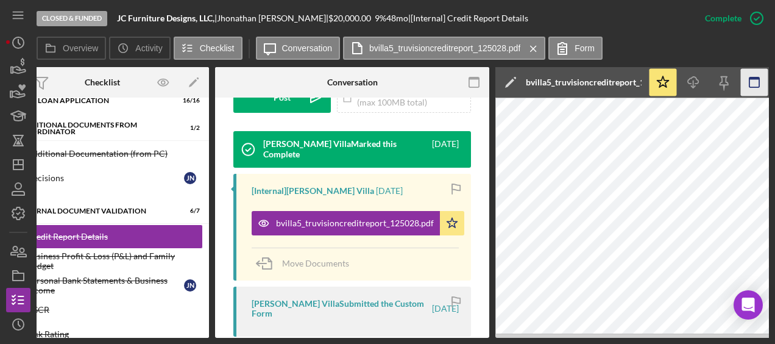
click at [756, 82] on icon "button" at bounding box center [754, 82] width 27 height 27
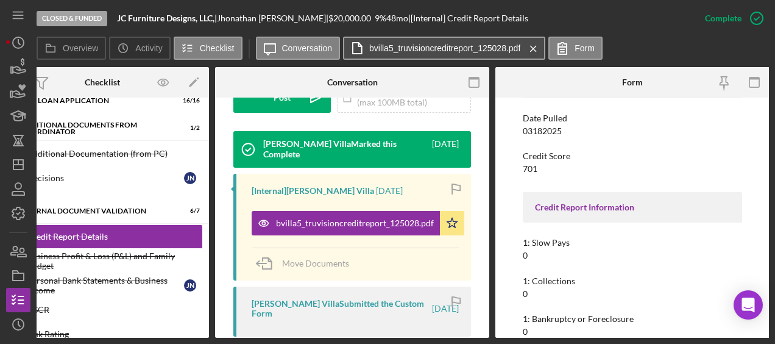
click at [470, 38] on button "bvilla5_truvisioncreditreport_125028.pdf Icon/Menu Close" at bounding box center [444, 48] width 202 height 23
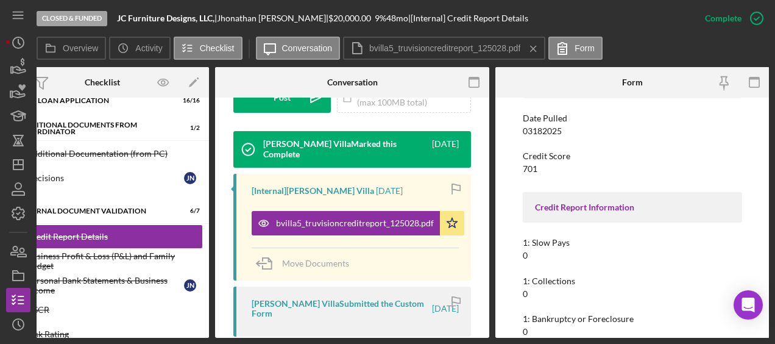
scroll to position [0, 48]
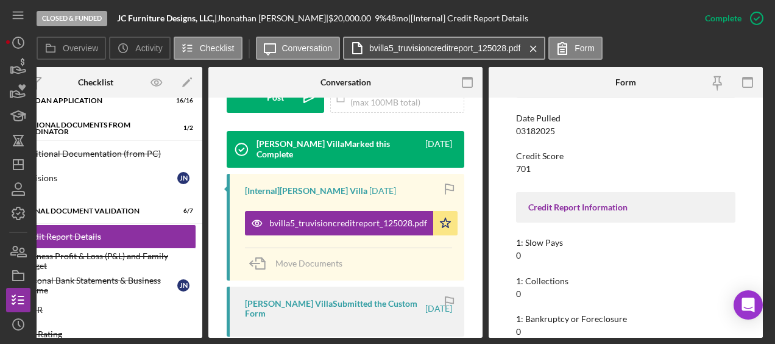
click at [515, 54] on button "bvilla5_truvisioncreditreport_125028.pdf Icon/Menu Close" at bounding box center [444, 48] width 202 height 23
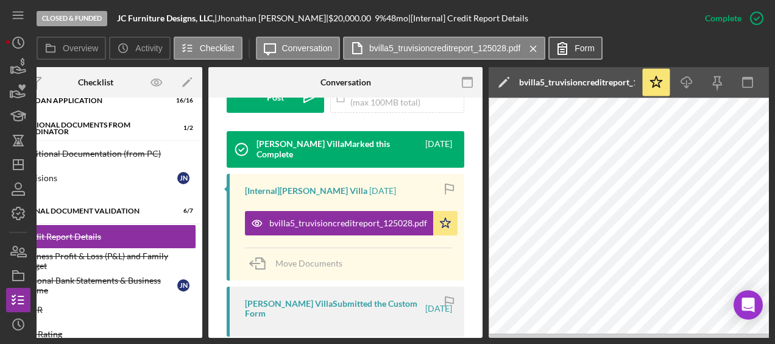
click at [576, 51] on label "Form" at bounding box center [585, 48] width 20 height 10
click at [563, 46] on icon at bounding box center [562, 48] width 30 height 30
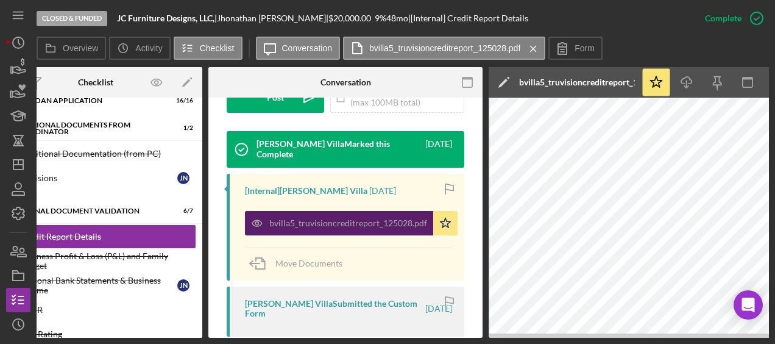
scroll to position [0, 0]
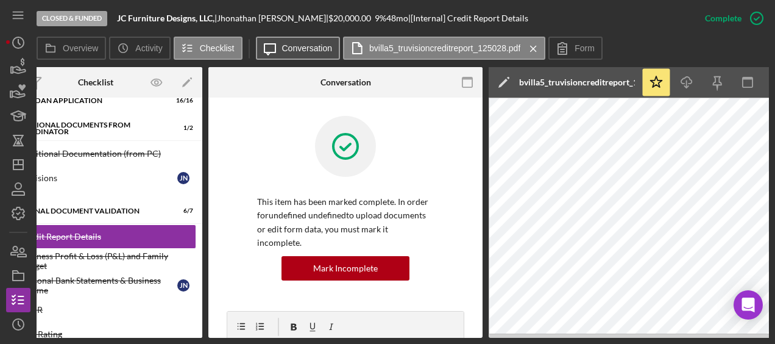
click at [325, 48] on label "Conversation" at bounding box center [307, 48] width 51 height 10
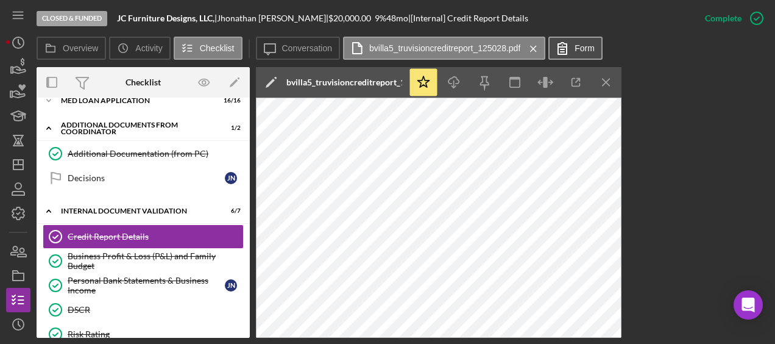
click at [570, 54] on icon at bounding box center [562, 48] width 30 height 30
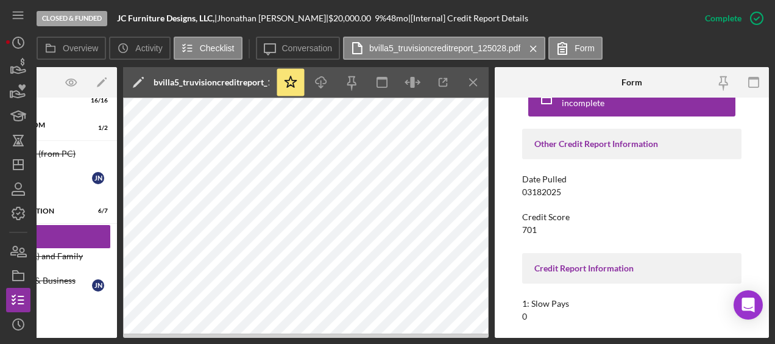
scroll to position [29, 0]
click at [477, 79] on icon "Icon/Menu Close" at bounding box center [473, 82] width 27 height 27
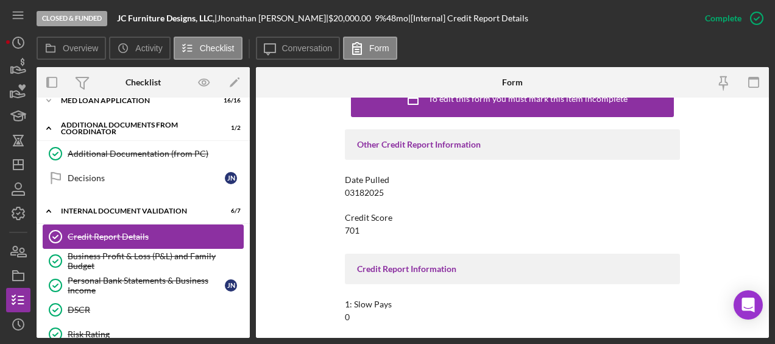
click at [133, 236] on div "Credit Report Details" at bounding box center [155, 237] width 175 height 10
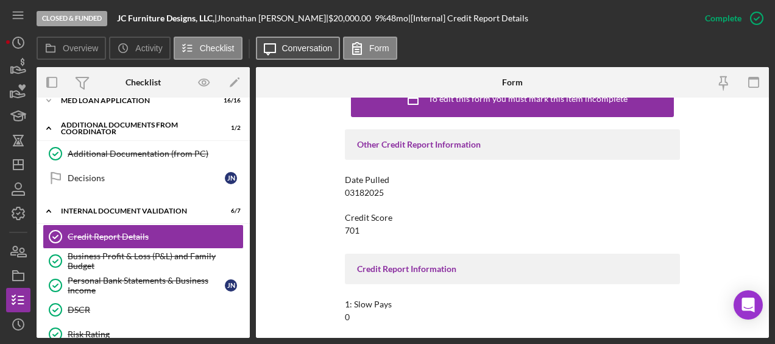
click at [311, 49] on label "Conversation" at bounding box center [307, 48] width 51 height 10
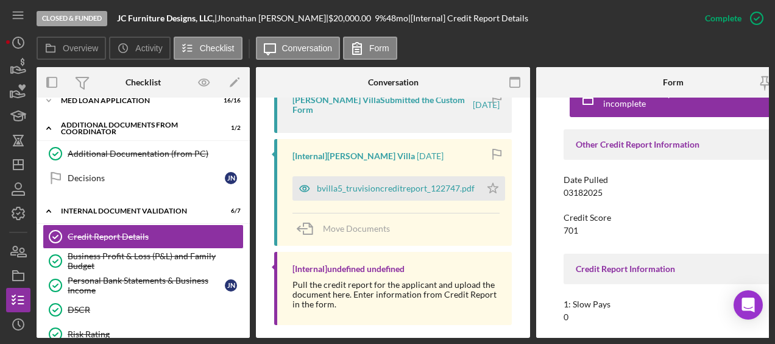
scroll to position [579, 0]
click at [365, 184] on div "bvilla5_truvisioncreditreport_122747.pdf" at bounding box center [396, 189] width 158 height 10
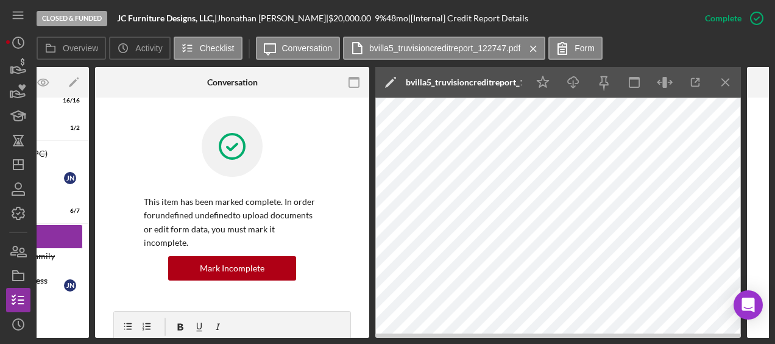
scroll to position [0, 176]
